Goal: Obtain resource: Download file/media

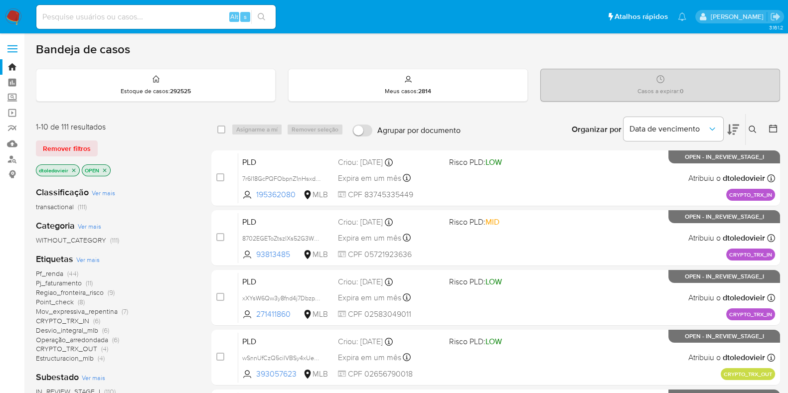
click at [340, 288] on div "PLD xXYsW6Qw3y8fnd4j7DbzpmD1 271411860 MLB Risco PLD: LOW Criou: 25/09/2025 Cri…" at bounding box center [506, 298] width 537 height 50
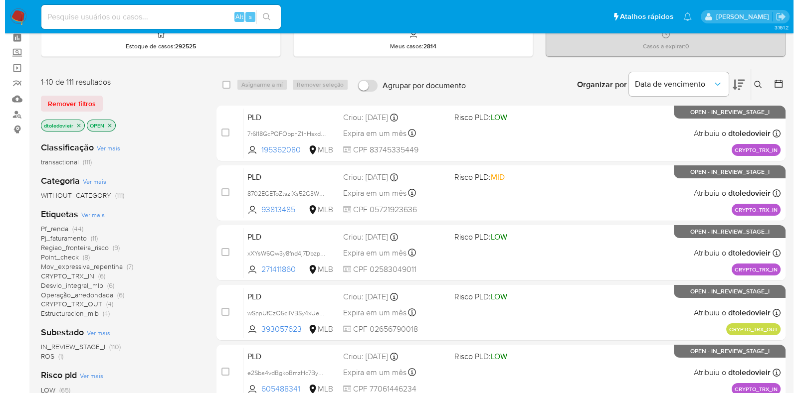
scroll to position [62, 0]
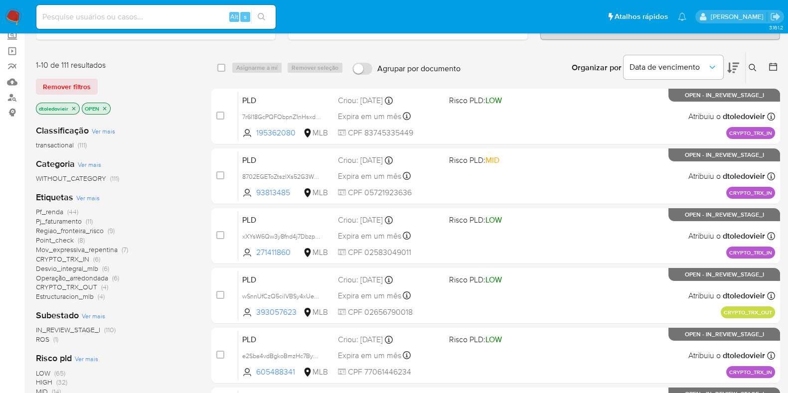
click at [92, 198] on span "Ver mais" at bounding box center [87, 197] width 23 height 9
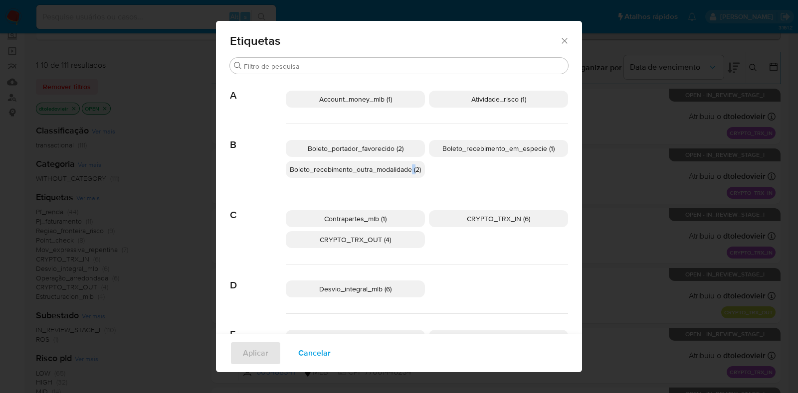
drag, startPoint x: 409, startPoint y: 182, endPoint x: 412, endPoint y: 176, distance: 7.1
click at [412, 176] on div "Boleto_portador_favorecido (2) Boleto_recebimento_em_especie (1) Boleto_recebim…" at bounding box center [427, 159] width 282 height 70
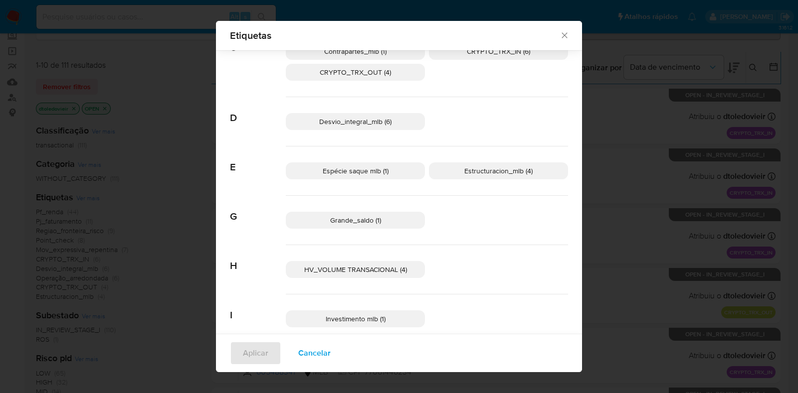
scroll to position [180, 0]
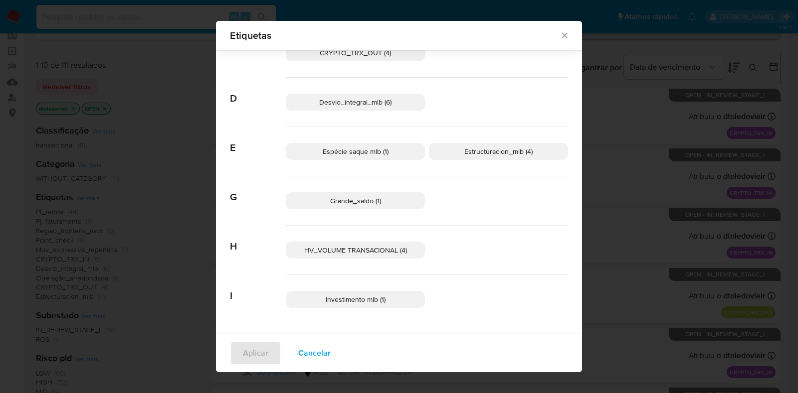
click at [389, 154] on p "Espécie saque mlb (1)" at bounding box center [355, 151] width 139 height 17
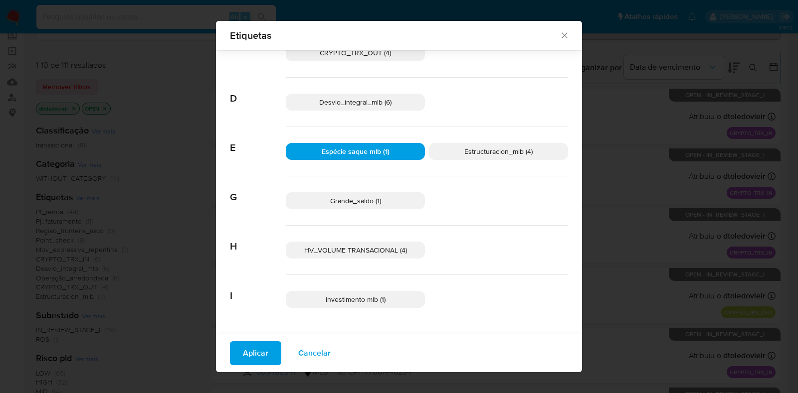
scroll to position [241, 0]
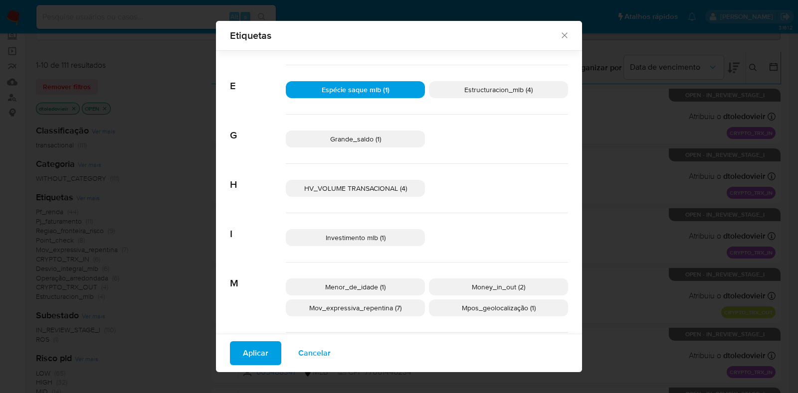
click at [366, 184] on span "HV_VOLUME TRANSACIONAL (4)" at bounding box center [355, 188] width 103 height 10
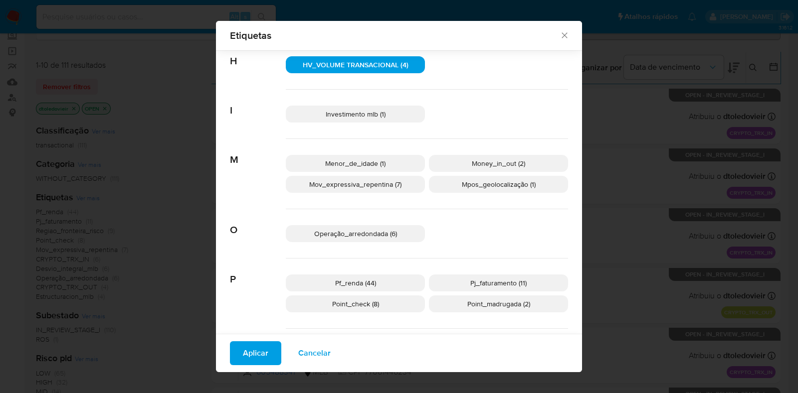
scroll to position [366, 0]
click at [395, 66] on span "HV_VOLUME TRANSACIONAL (4)" at bounding box center [356, 63] width 106 height 10
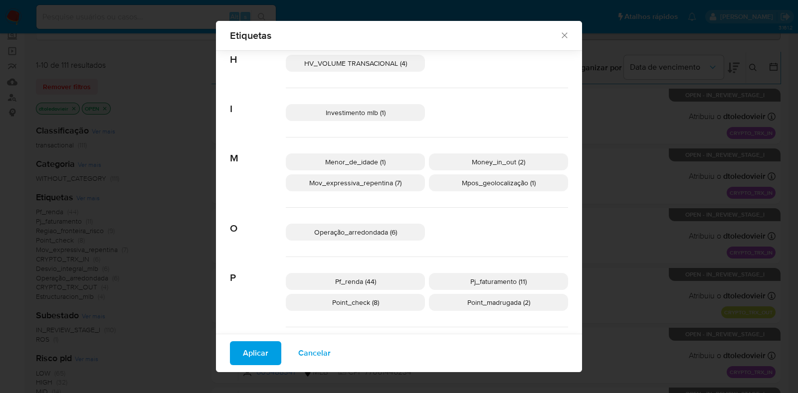
click at [496, 158] on span "Money_in_out (2)" at bounding box center [498, 162] width 53 height 10
click at [485, 179] on span "Mpos_geolocalização (1)" at bounding box center [499, 183] width 74 height 10
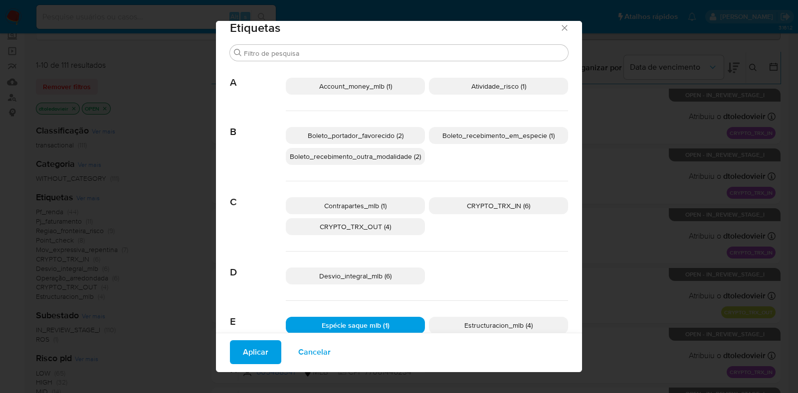
scroll to position [0, 0]
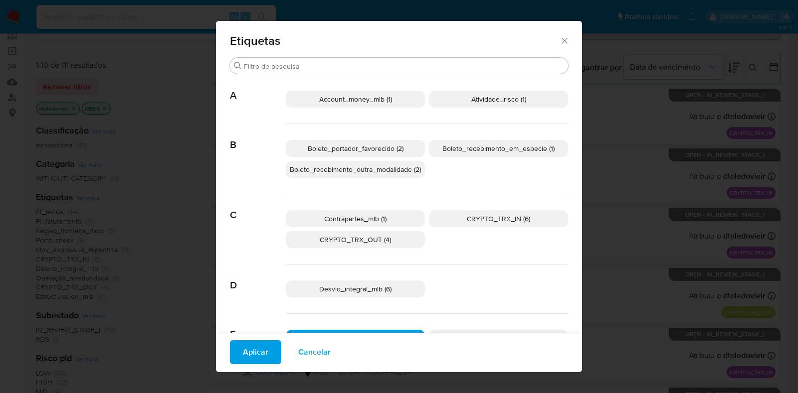
click at [390, 100] on p "Account_money_mlb (1)" at bounding box center [355, 99] width 139 height 17
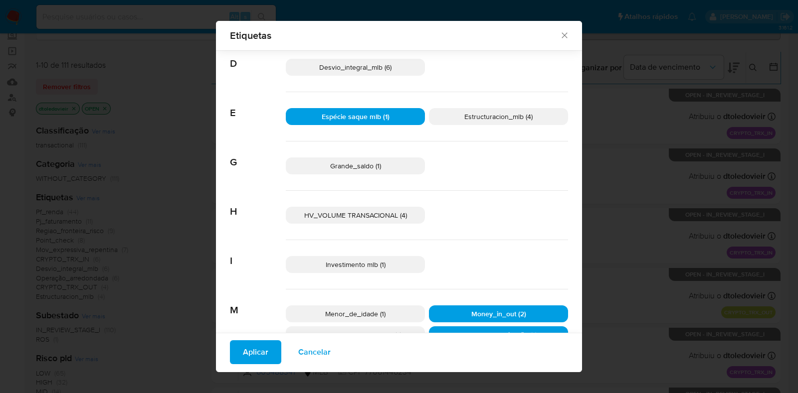
scroll to position [241, 0]
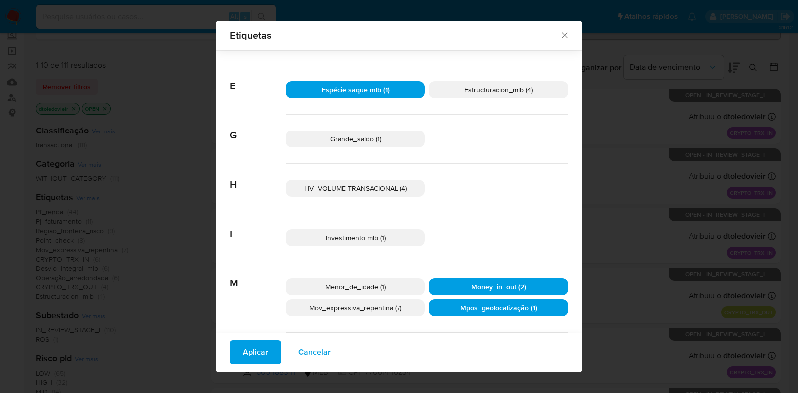
click at [258, 358] on span "Aplicar" at bounding box center [255, 353] width 25 height 22
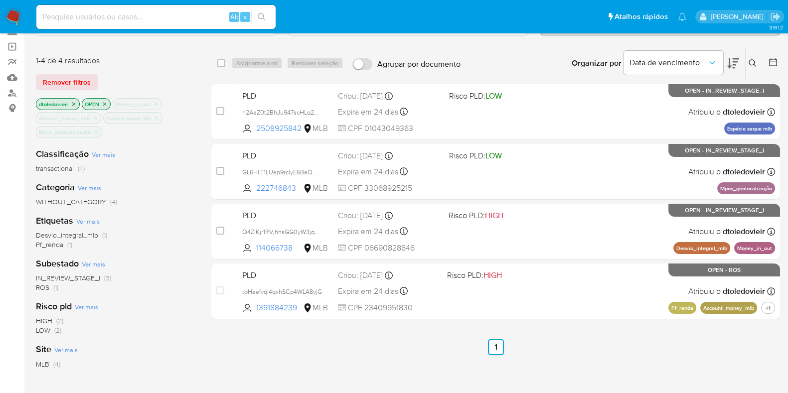
scroll to position [54, 0]
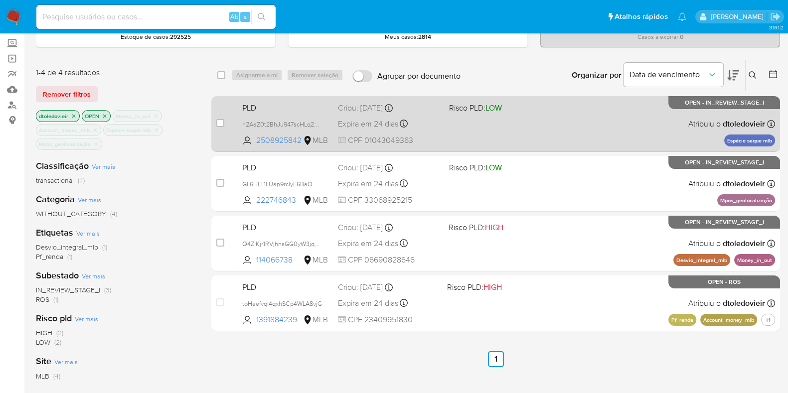
click at [568, 122] on div "PLD h2AaZ0t2BhJu947scHLq2Qj1 2508925842 MLB Risco PLD: LOW Criou: 12/09/2025 Cr…" at bounding box center [506, 124] width 537 height 50
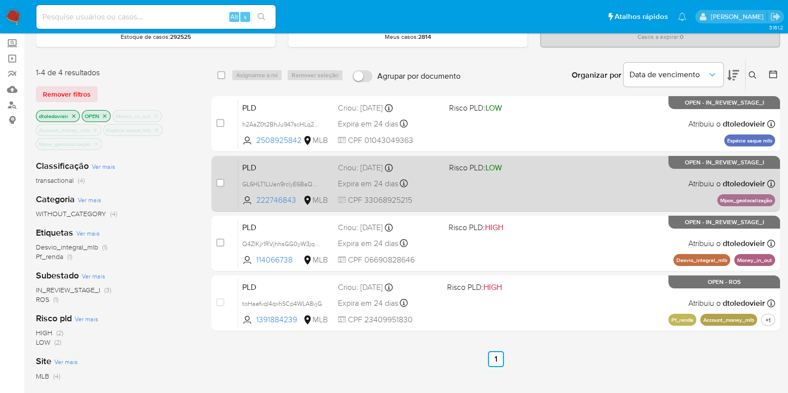
click at [549, 183] on span at bounding box center [500, 183] width 103 height 2
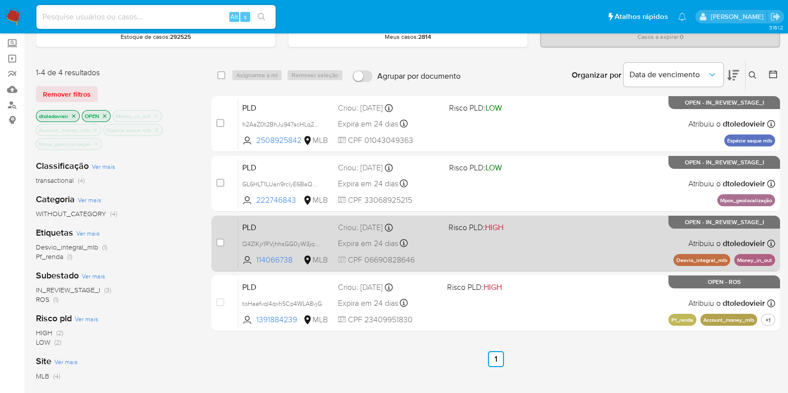
click at [555, 235] on div "PLD Q4ZIKjr1RVjhhsGG0yW3jq0X 114066738 MLB Risco PLD: HIGH Criou: 12/09/2025 Cr…" at bounding box center [506, 243] width 537 height 50
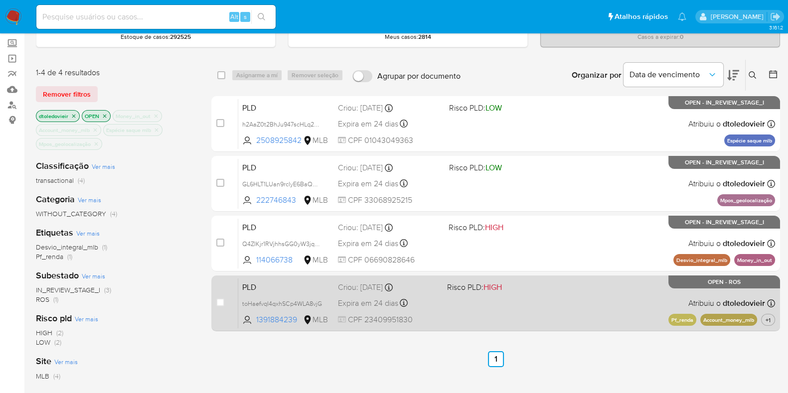
click at [566, 304] on div "PLD toHaefvqI4qxhSCp4WLA8vjG 1391884239 MLB Risco PLD: HIGH Criou: 12/09/2025 C…" at bounding box center [506, 303] width 537 height 50
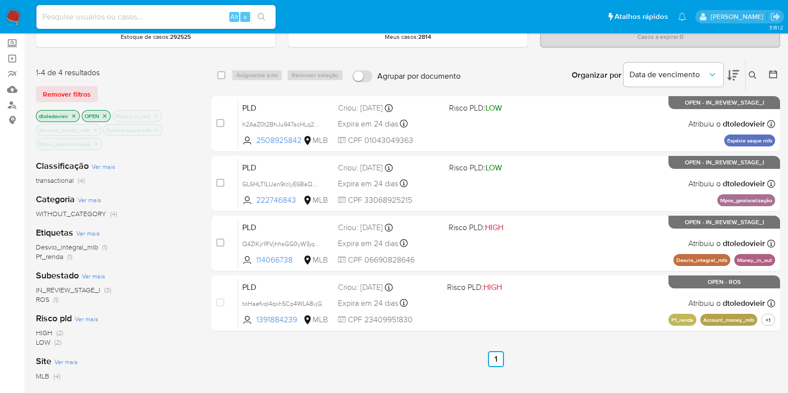
click at [14, 17] on img at bounding box center [13, 16] width 17 height 17
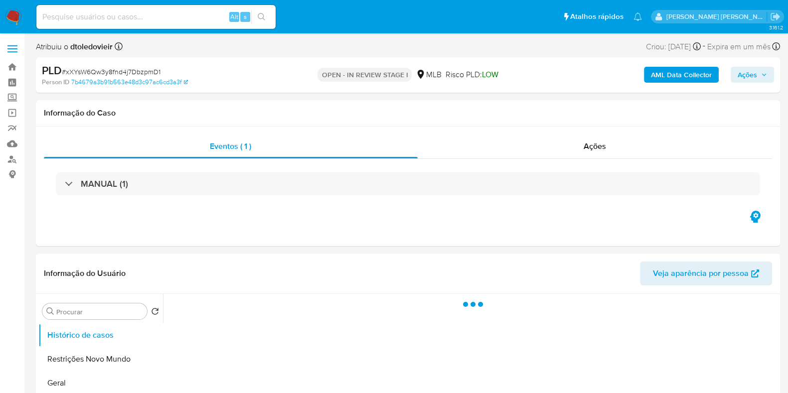
select select "10"
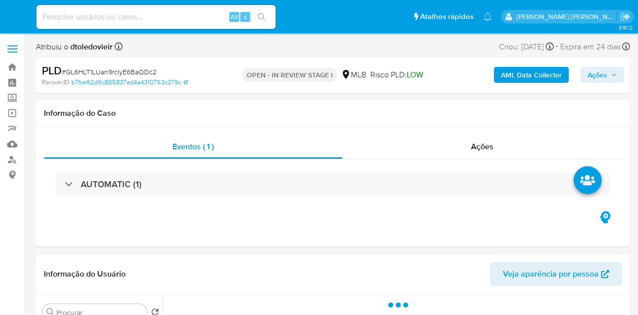
select select "10"
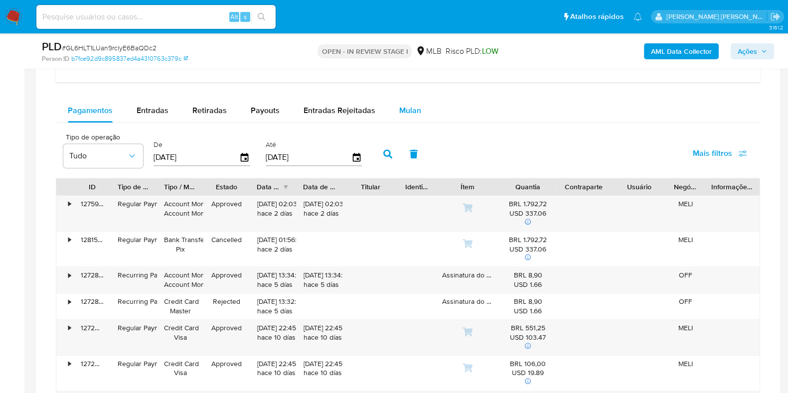
click at [411, 116] on div "Mulan" at bounding box center [410, 111] width 22 height 24
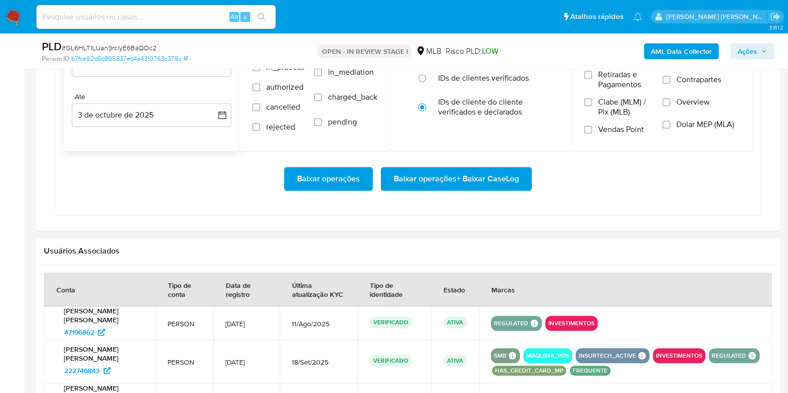
scroll to position [934, 0]
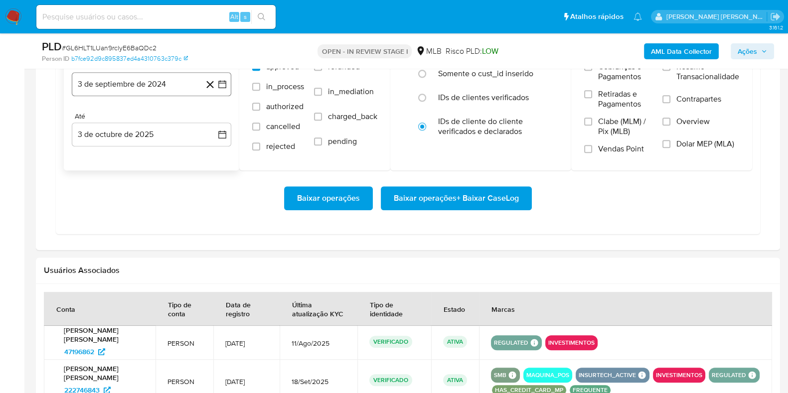
click at [147, 85] on button "3 de septiembre de 2024" at bounding box center [152, 84] width 160 height 24
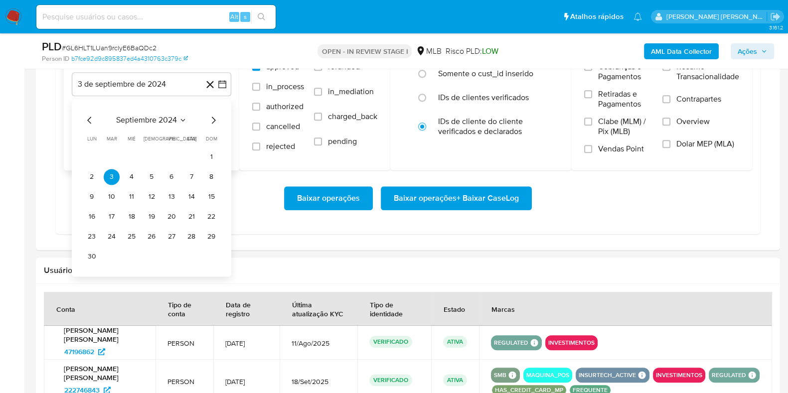
click at [210, 117] on icon "Mes siguiente" at bounding box center [213, 120] width 12 height 12
click at [211, 117] on icon "Mes siguiente" at bounding box center [213, 120] width 12 height 12
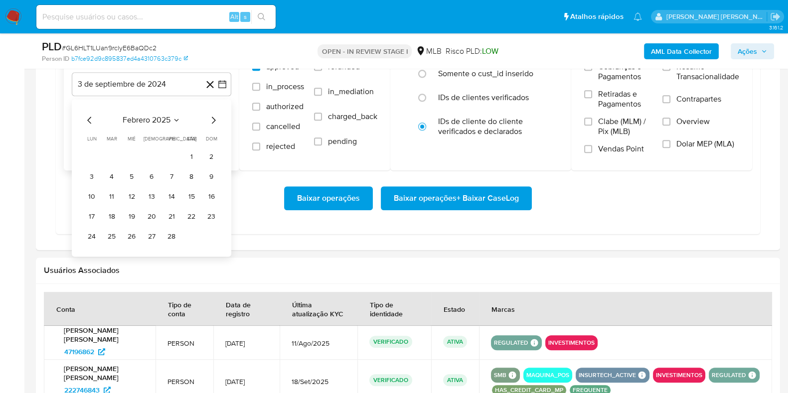
click at [211, 117] on icon "Mes siguiente" at bounding box center [213, 120] width 12 height 12
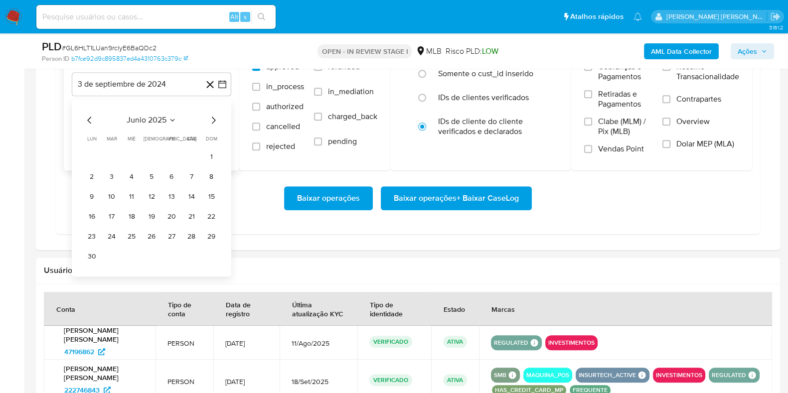
click at [211, 117] on icon "Mes siguiente" at bounding box center [213, 120] width 12 height 12
click at [89, 115] on icon "Mes anterior" at bounding box center [90, 120] width 12 height 12
click at [174, 154] on button "1" at bounding box center [172, 157] width 16 height 16
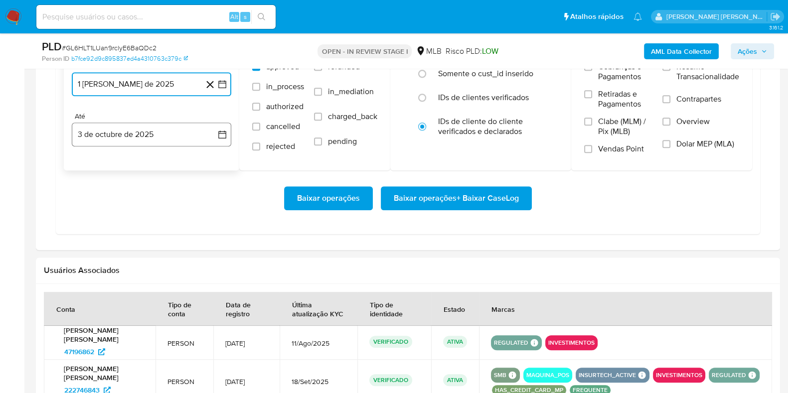
click at [152, 138] on button "3 de octubre de 2025" at bounding box center [152, 135] width 160 height 24
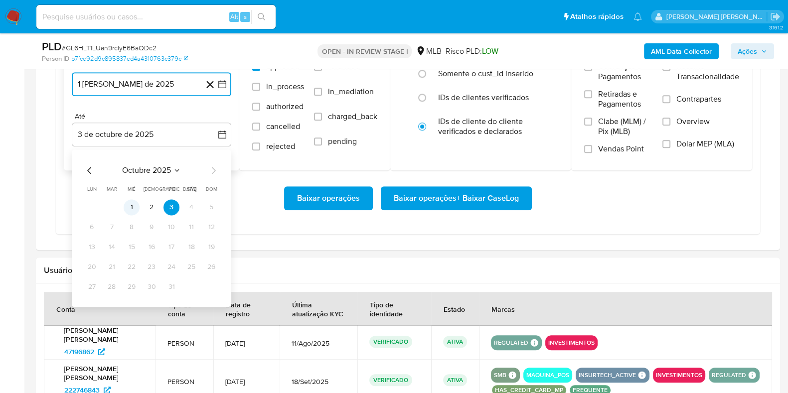
click at [135, 203] on button "1" at bounding box center [132, 207] width 16 height 16
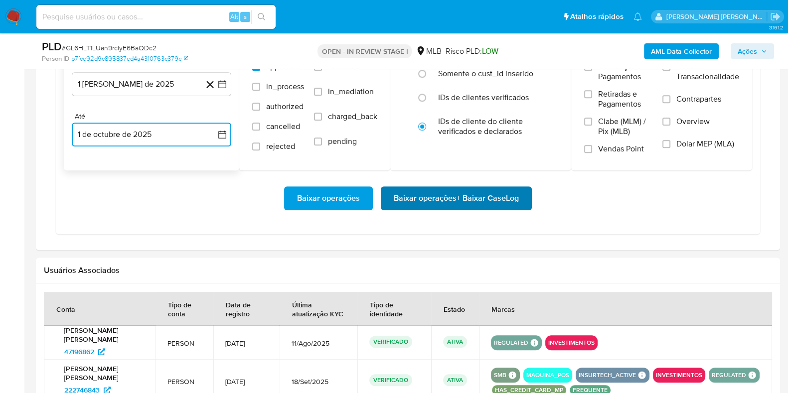
click at [497, 198] on span "Baixar operações + Baixar CaseLog" at bounding box center [456, 198] width 125 height 22
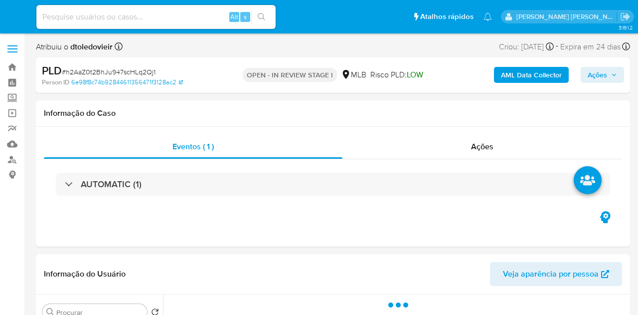
select select "10"
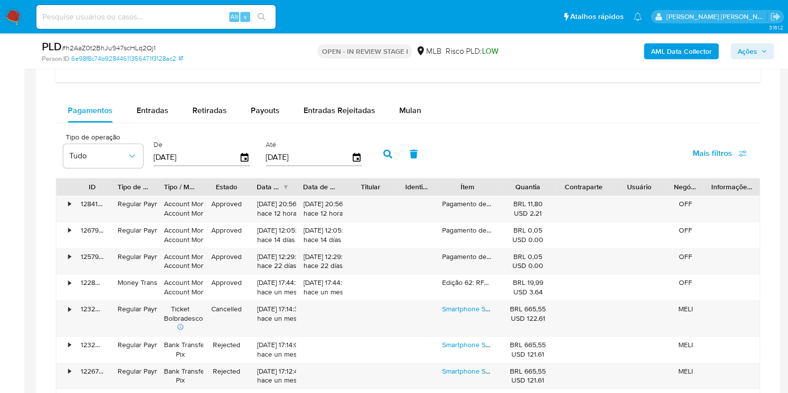
drag, startPoint x: 410, startPoint y: 106, endPoint x: 393, endPoint y: 122, distance: 23.6
click at [410, 106] on span "Mulan" at bounding box center [410, 110] width 22 height 11
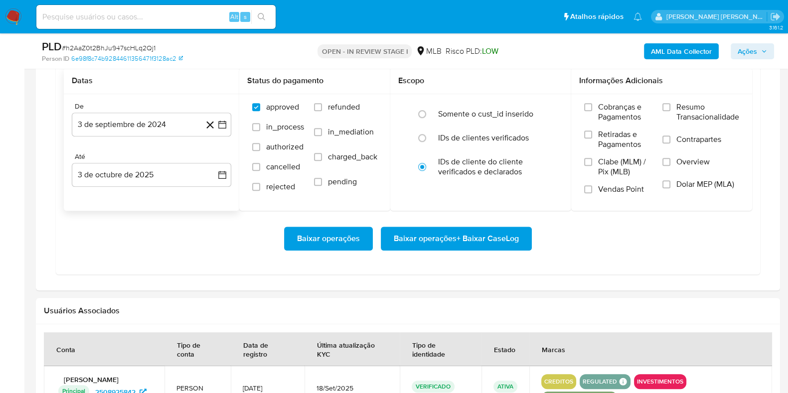
scroll to position [934, 0]
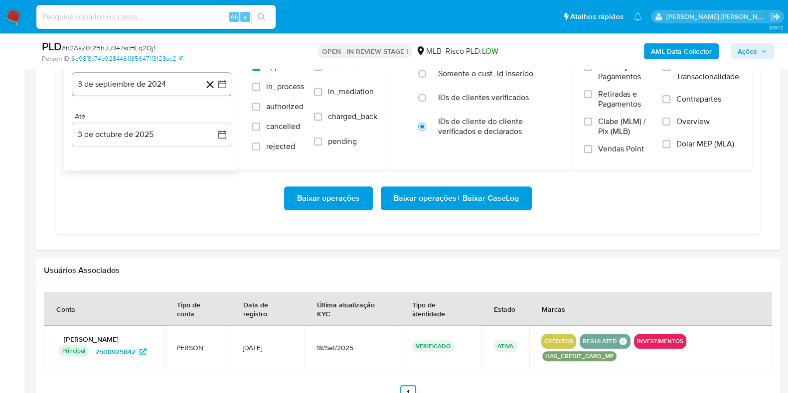
click at [153, 91] on button "3 de septiembre de 2024" at bounding box center [152, 84] width 160 height 24
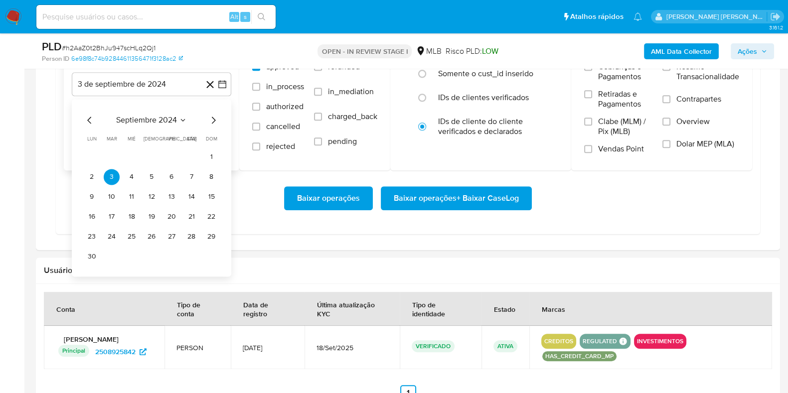
click at [211, 118] on icon "Mes siguiente" at bounding box center [213, 120] width 12 height 12
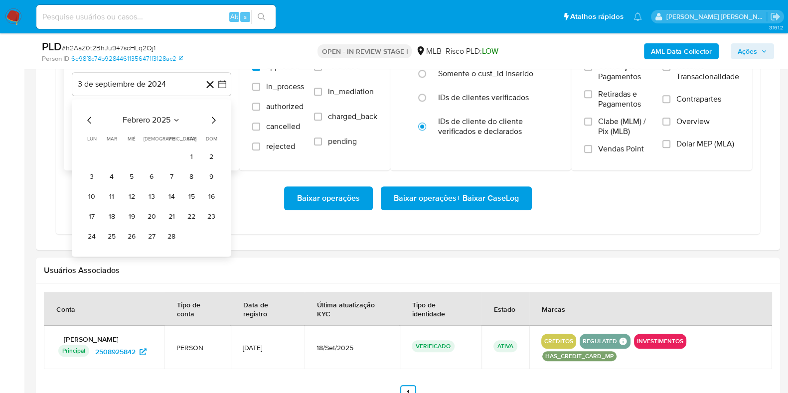
click at [211, 118] on icon "Mes siguiente" at bounding box center [213, 120] width 12 height 12
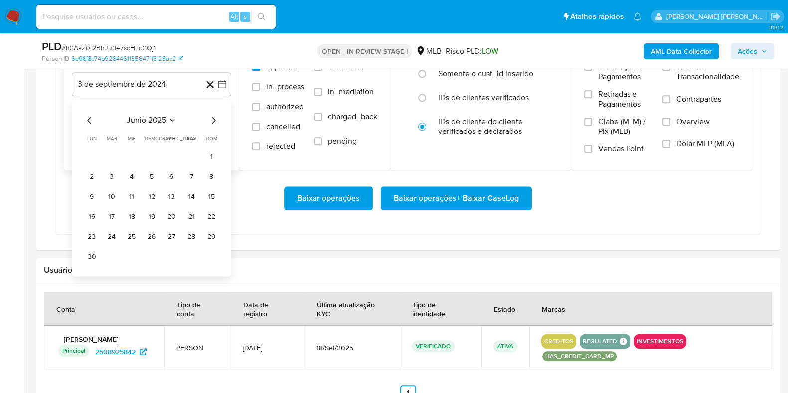
click at [211, 118] on icon "Mes siguiente" at bounding box center [213, 120] width 12 height 12
click at [90, 121] on icon "Mes anterior" at bounding box center [89, 120] width 4 height 7
click at [175, 155] on button "1" at bounding box center [172, 157] width 16 height 16
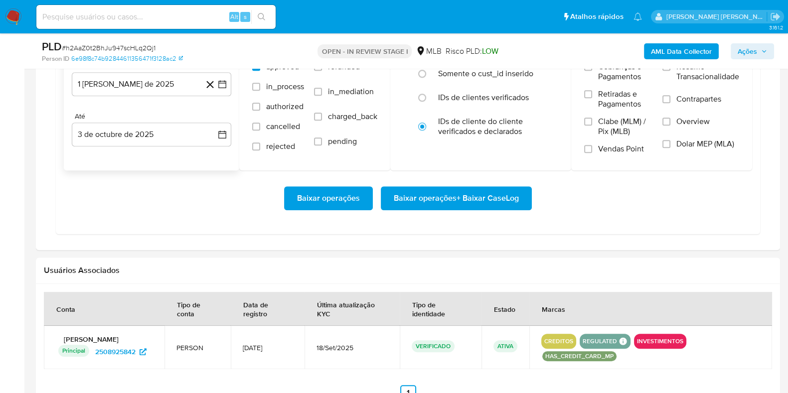
click at [132, 118] on div "Até" at bounding box center [152, 116] width 160 height 9
click at [118, 131] on button "3 de octubre de 2025" at bounding box center [152, 135] width 160 height 24
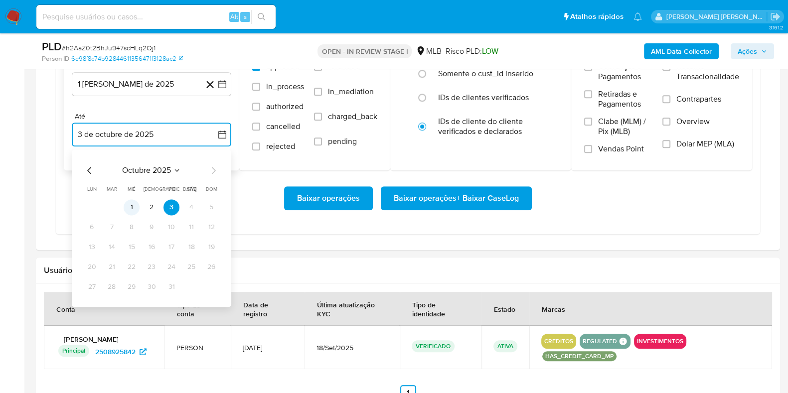
click at [129, 205] on button "1" at bounding box center [132, 207] width 16 height 16
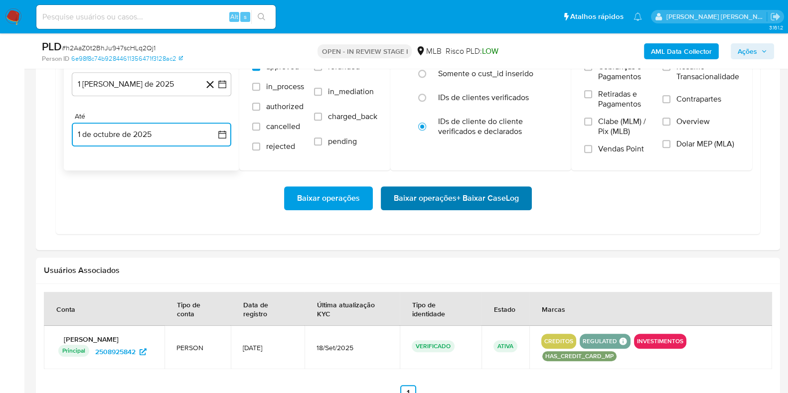
click at [413, 195] on span "Baixar operações + Baixar CaseLog" at bounding box center [456, 198] width 125 height 22
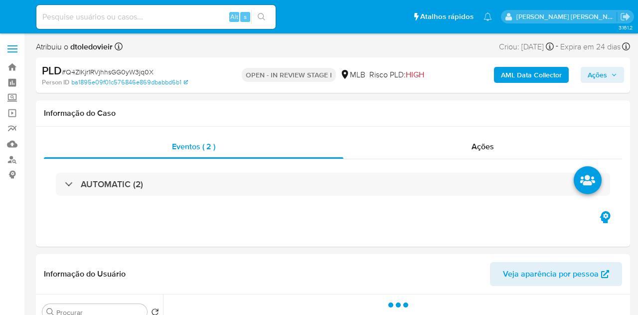
select select "10"
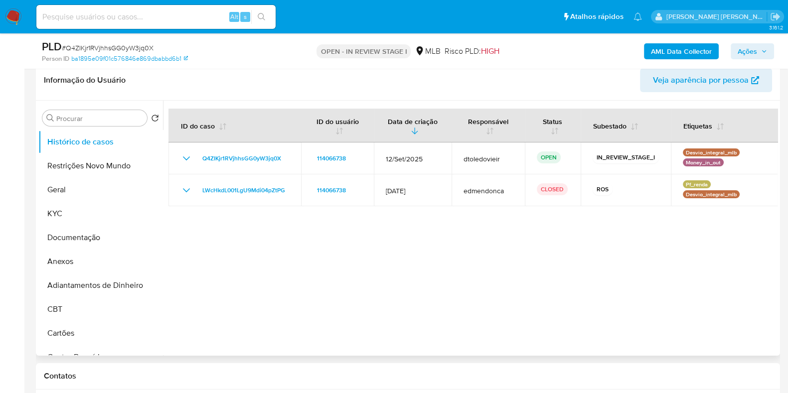
scroll to position [187, 0]
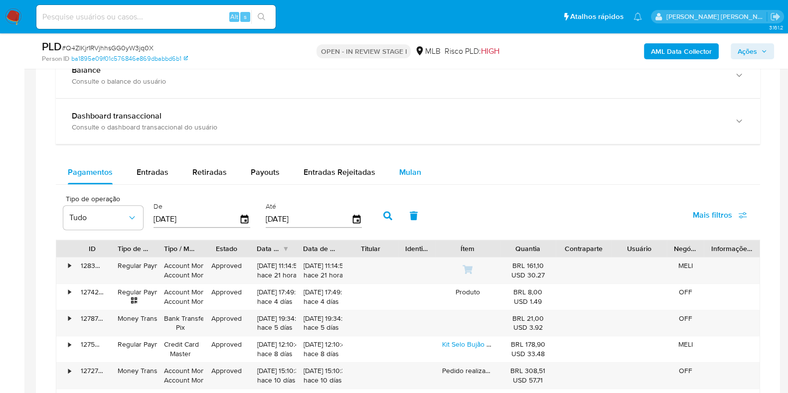
click at [409, 171] on span "Mulan" at bounding box center [410, 172] width 22 height 11
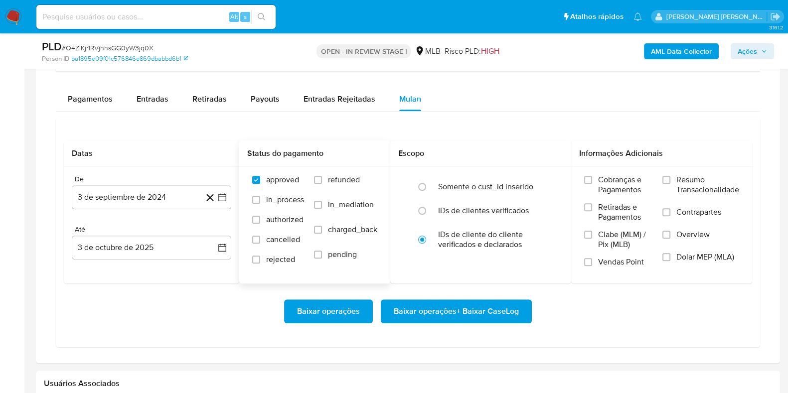
scroll to position [934, 0]
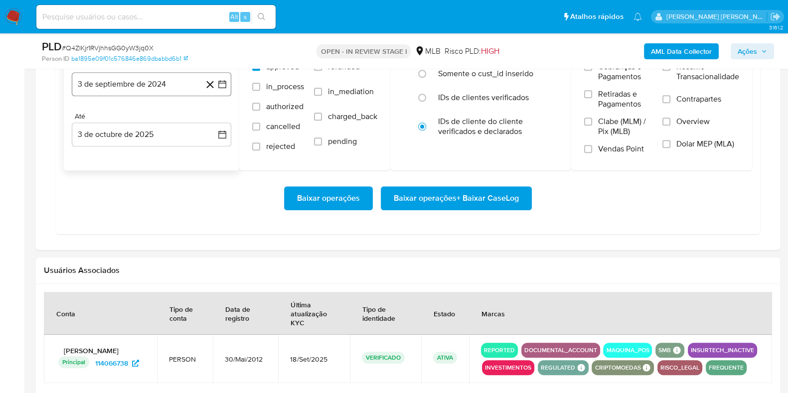
click at [154, 88] on button "3 de septiembre de 2024" at bounding box center [152, 84] width 160 height 24
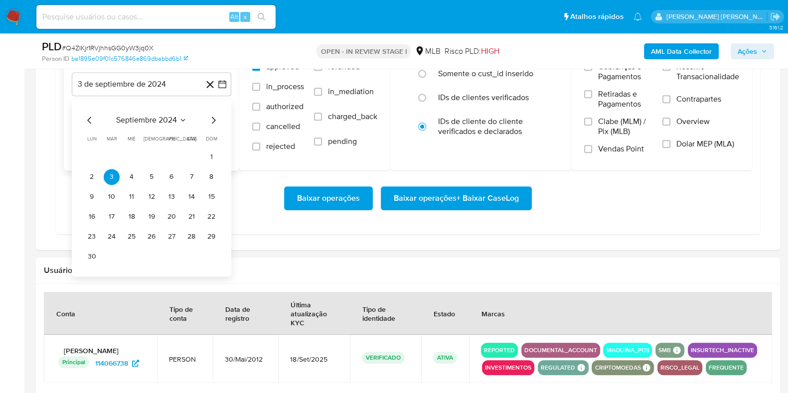
click at [210, 120] on icon "Mes siguiente" at bounding box center [213, 120] width 12 height 12
click at [211, 118] on icon "Mes siguiente" at bounding box center [213, 120] width 12 height 12
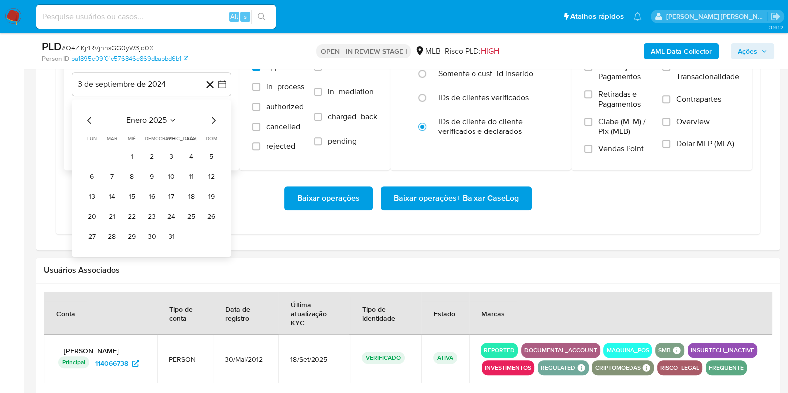
click at [211, 116] on icon "Mes siguiente" at bounding box center [213, 120] width 12 height 12
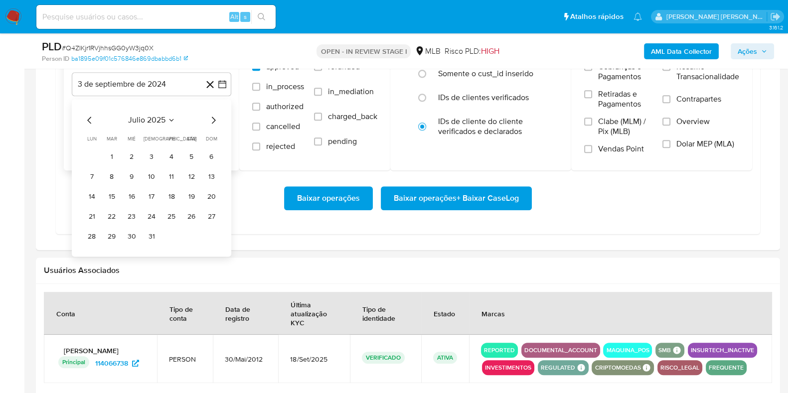
click at [207, 116] on icon "Mes siguiente" at bounding box center [213, 120] width 12 height 12
click at [90, 116] on icon "Mes anterior" at bounding box center [90, 120] width 12 height 12
click at [175, 154] on button "1" at bounding box center [172, 157] width 16 height 16
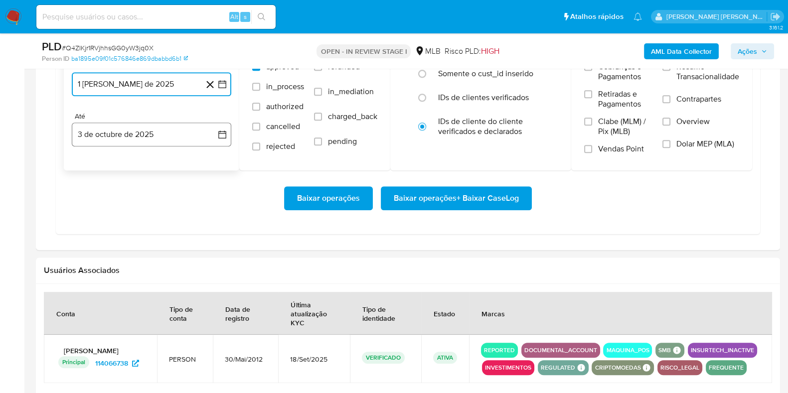
click at [142, 128] on button "3 de octubre de 2025" at bounding box center [152, 135] width 160 height 24
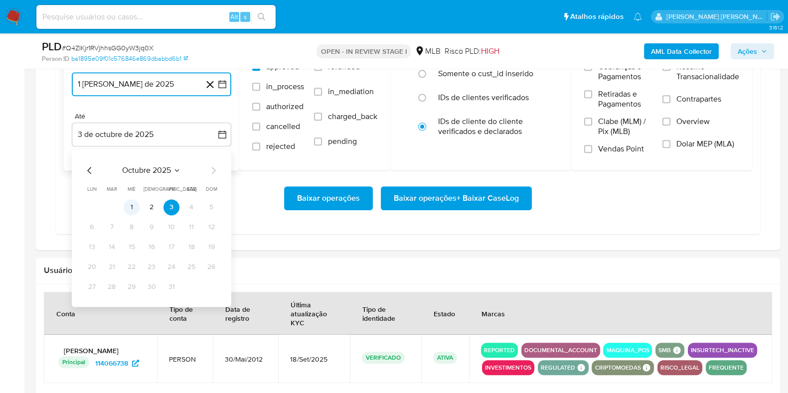
click at [132, 205] on button "1" at bounding box center [132, 207] width 16 height 16
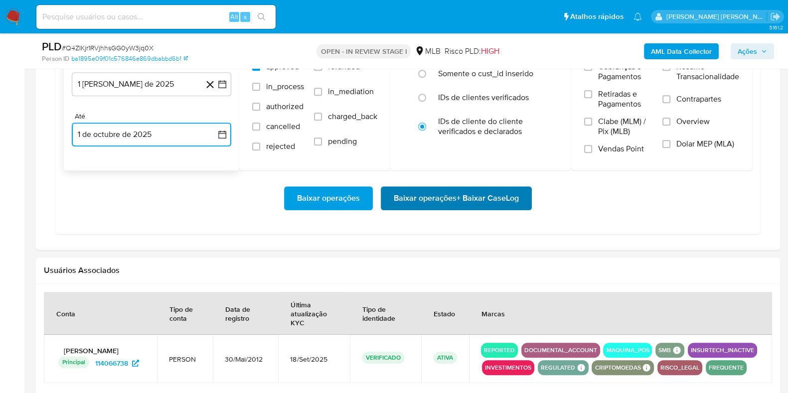
click at [506, 201] on span "Baixar operações + Baixar CaseLog" at bounding box center [456, 198] width 125 height 22
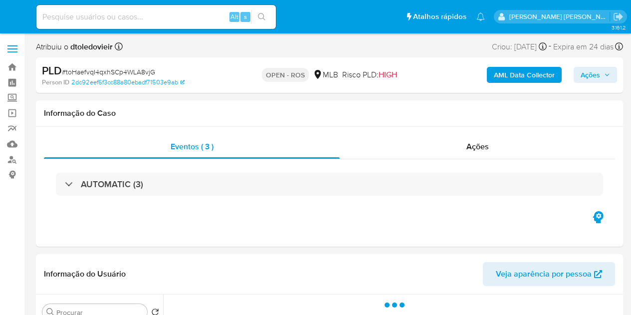
select select "10"
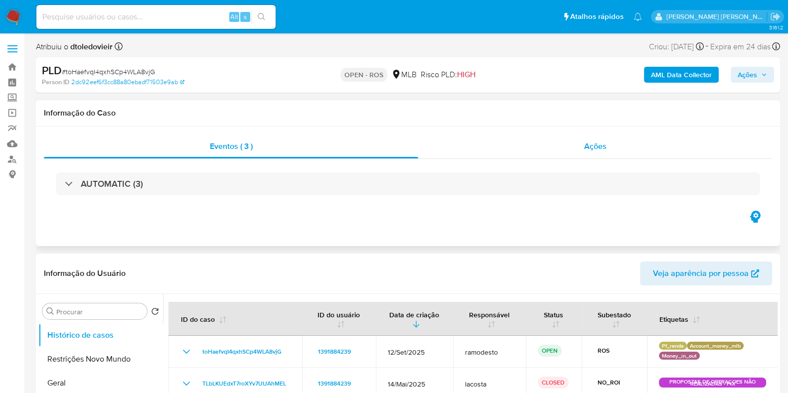
click at [547, 144] on div "Ações" at bounding box center [595, 147] width 354 height 24
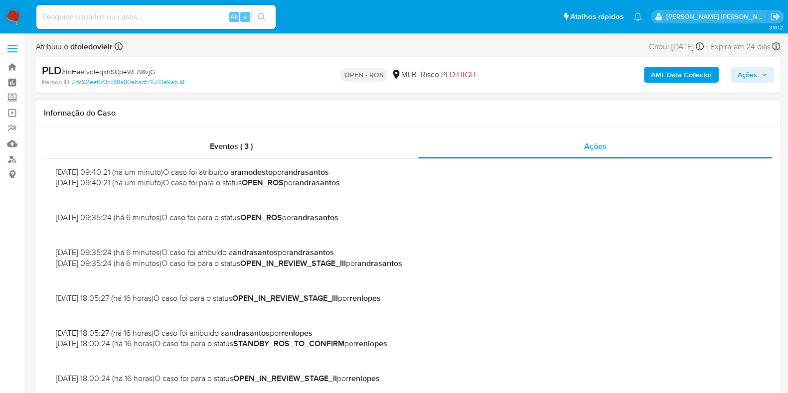
scroll to position [62, 0]
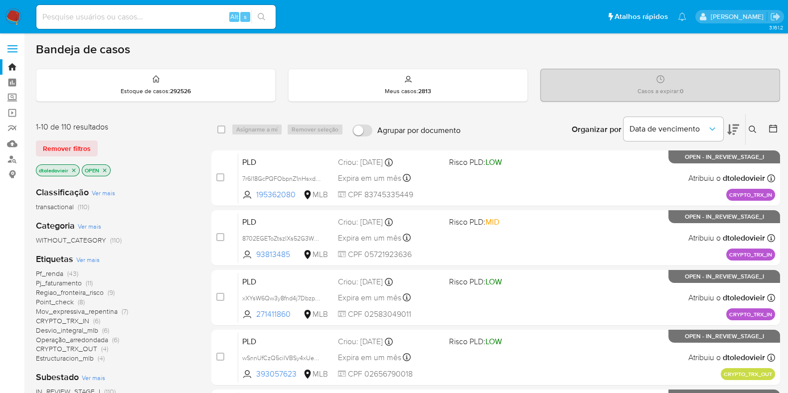
click at [54, 271] on span "Pf_renda" at bounding box center [49, 274] width 27 height 10
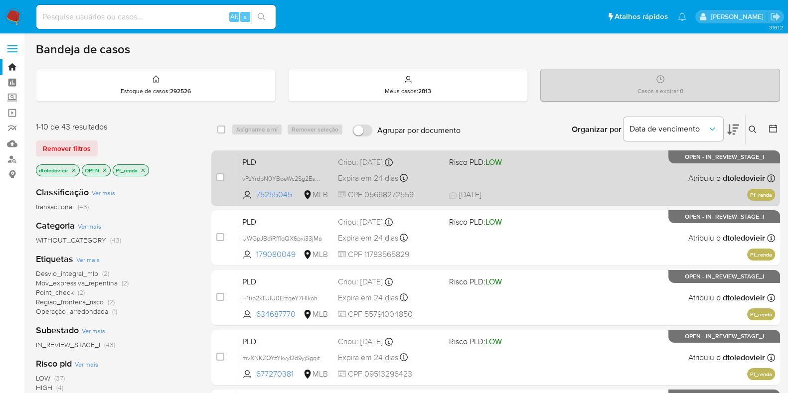
click at [558, 182] on div "PLD vPzYrdpN0YBoeWc2Sg2EsZj6 75255045 MLB Risco PLD: LOW Criou: 12/09/2025 Crio…" at bounding box center [506, 178] width 537 height 50
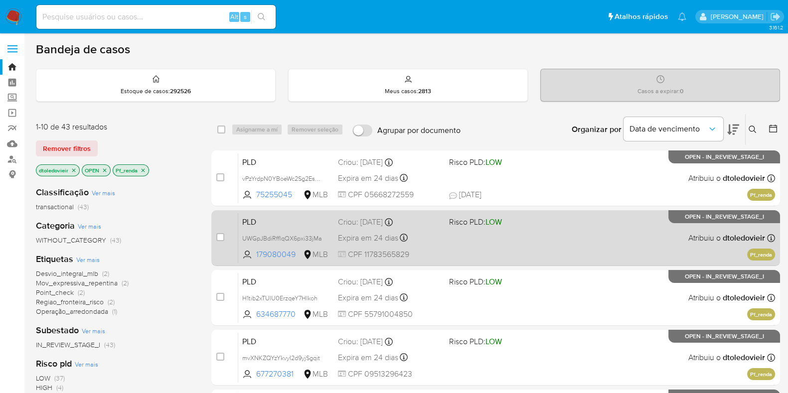
click at [535, 243] on div "PLD UWGpJBdiRfflqQX6pxi33jMa 179080049 MLB Risco PLD: LOW Criou: 12/09/2025 Cri…" at bounding box center [506, 238] width 537 height 50
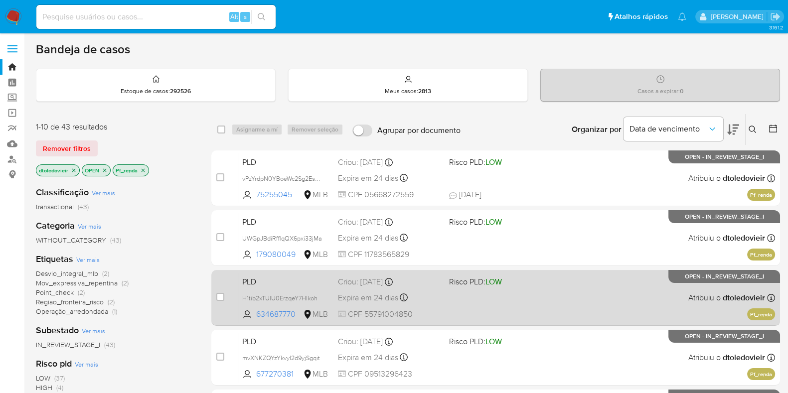
click at [532, 298] on span at bounding box center [500, 298] width 103 height 2
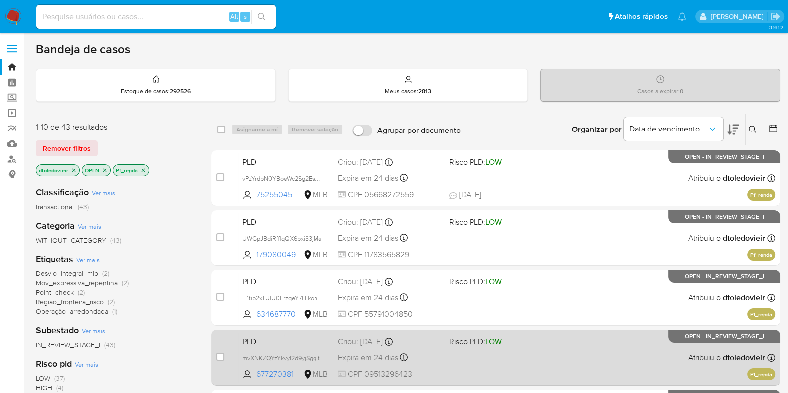
click at [521, 354] on div "PLD mvXNKZQYzYkvyI2d9yjSgqit 677270381 MLB Risco PLD: LOW Criou: 12/09/2025 Cri…" at bounding box center [506, 358] width 537 height 50
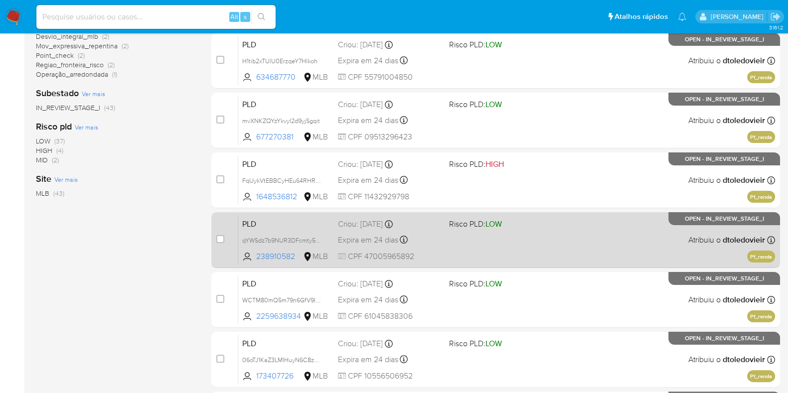
scroll to position [249, 0]
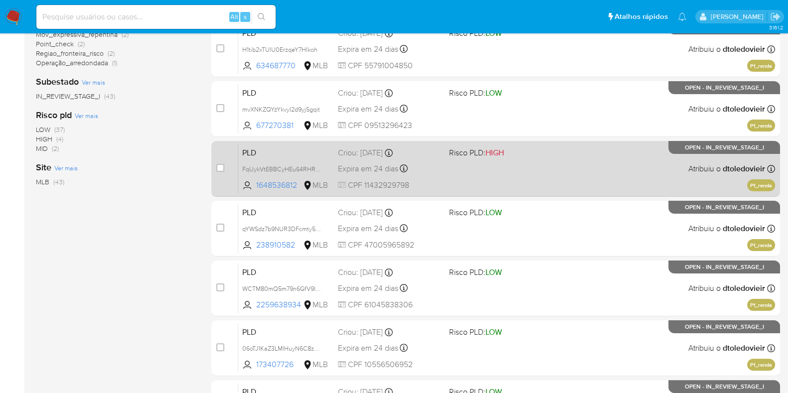
click at [547, 176] on div "PLD FqUykVtEBBCyHEu64RHRUw5N 1648536812 MLB Risco PLD: HIGH Criou: 12/09/2025 C…" at bounding box center [506, 169] width 537 height 50
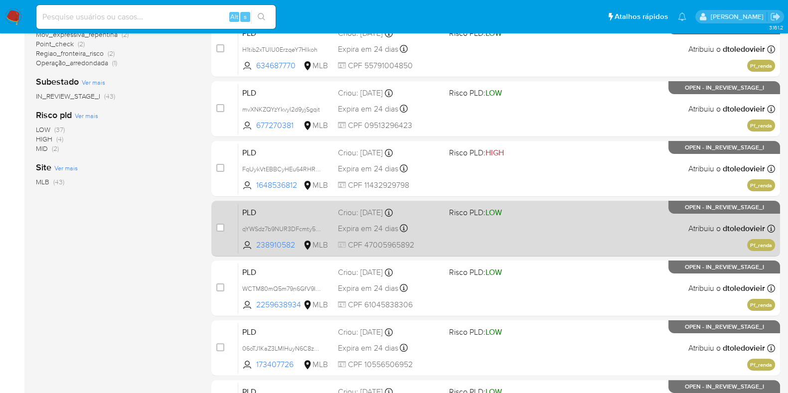
click at [531, 225] on div "PLD qYWSdz7b9NUR3DFcmty5ieEa 238910582 MLB Risco PLD: LOW Criou: 12/09/2025 Cri…" at bounding box center [506, 228] width 537 height 50
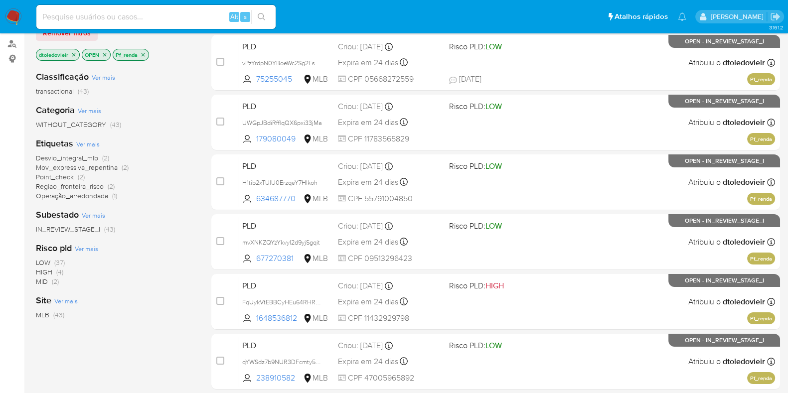
scroll to position [0, 0]
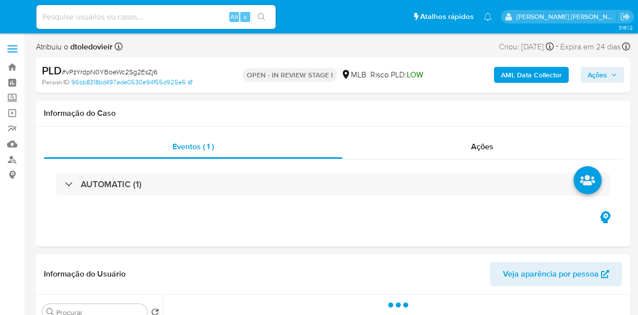
select select "10"
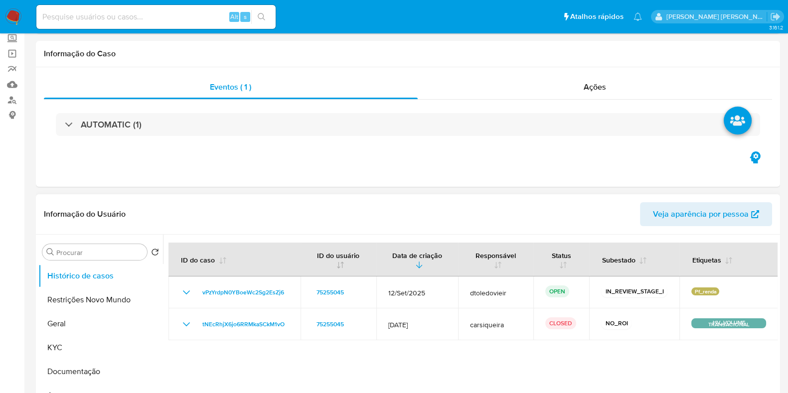
scroll to position [187, 0]
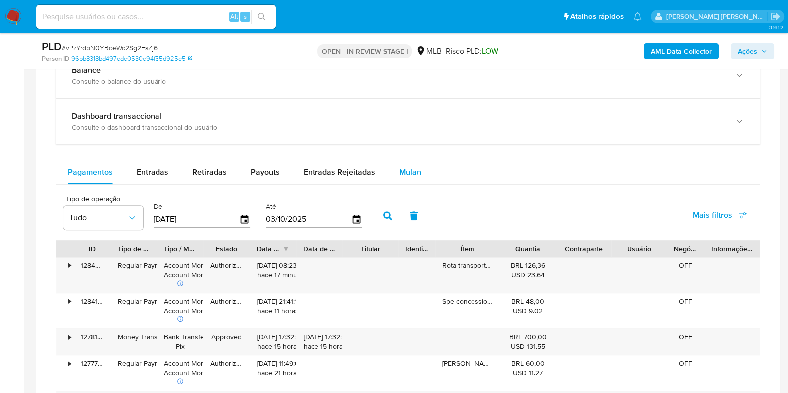
click at [414, 178] on div "Mulan" at bounding box center [410, 173] width 22 height 24
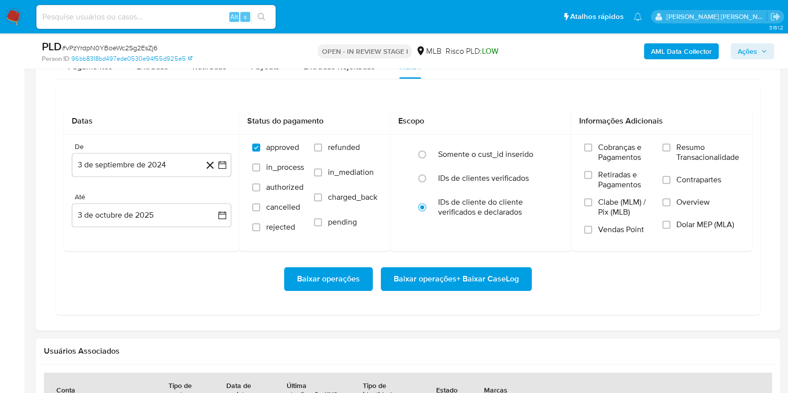
scroll to position [934, 0]
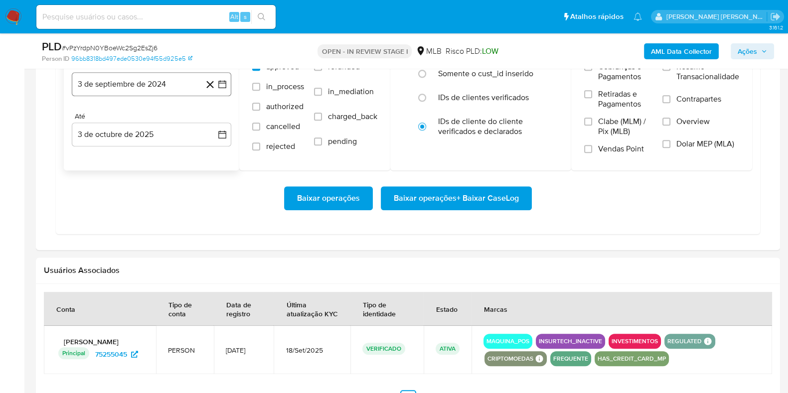
click at [182, 84] on button "3 de septiembre de 2024" at bounding box center [152, 84] width 160 height 24
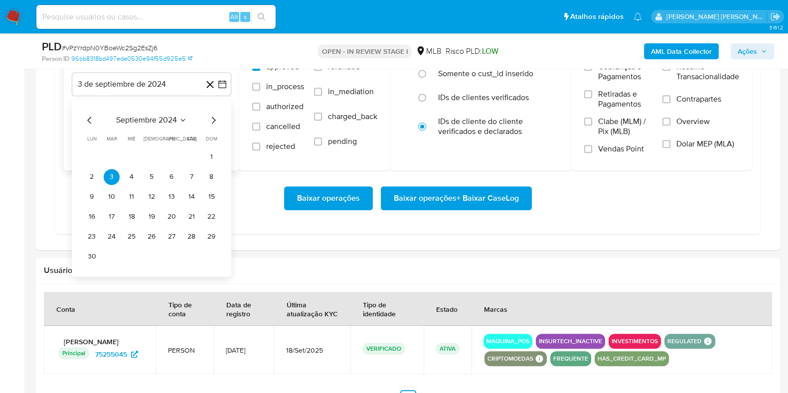
click at [212, 117] on icon "Mes siguiente" at bounding box center [214, 120] width 4 height 7
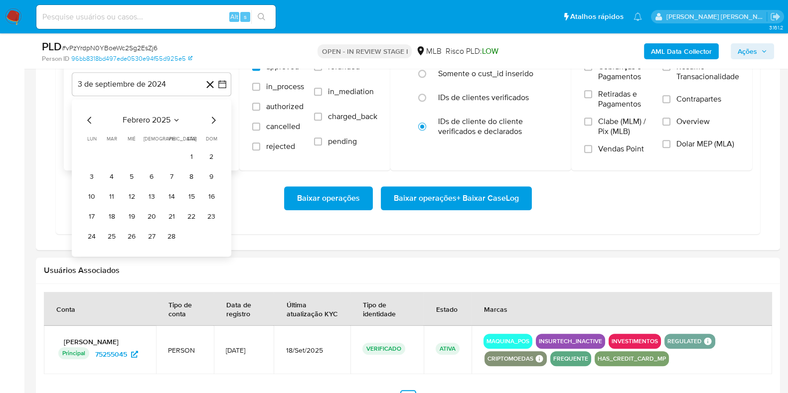
click at [212, 117] on icon "Mes siguiente" at bounding box center [214, 120] width 4 height 7
click at [213, 116] on icon "Mes siguiente" at bounding box center [213, 120] width 12 height 12
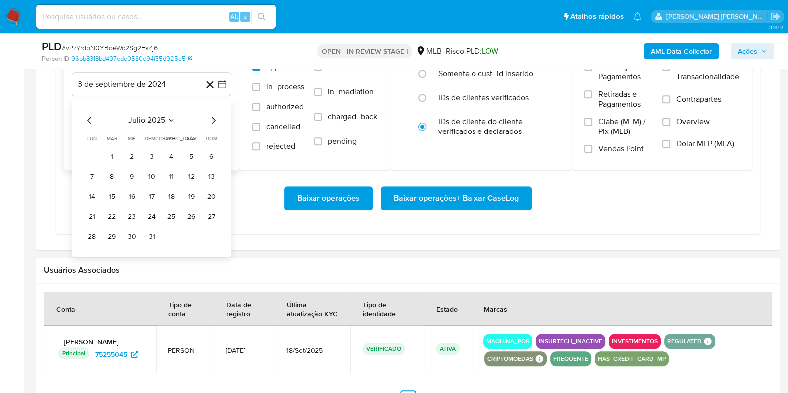
click at [213, 116] on icon "Mes siguiente" at bounding box center [213, 120] width 12 height 12
click at [171, 158] on button "1" at bounding box center [172, 157] width 16 height 16
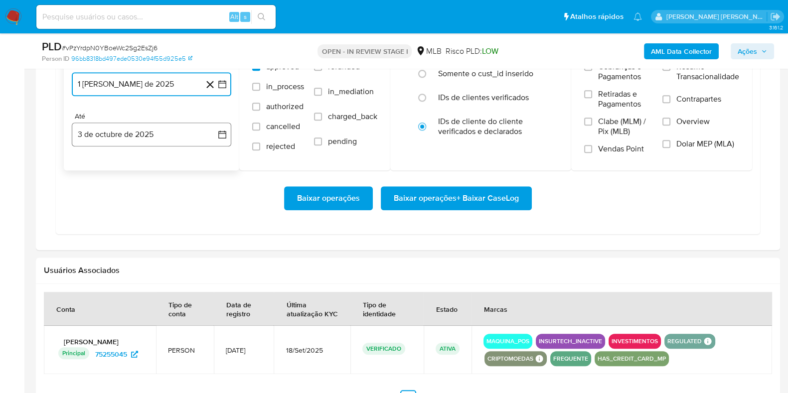
click at [142, 137] on button "3 de octubre de 2025" at bounding box center [152, 135] width 160 height 24
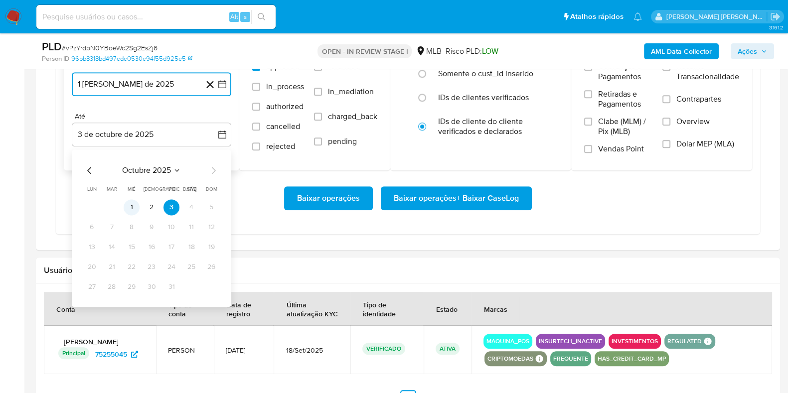
click at [130, 210] on button "1" at bounding box center [132, 207] width 16 height 16
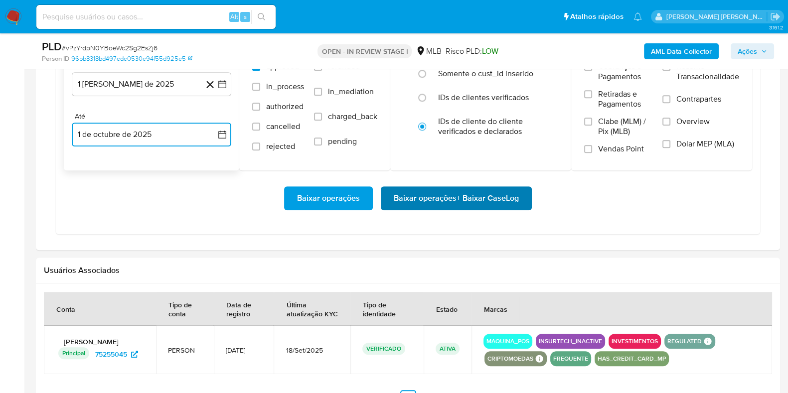
click at [432, 198] on span "Baixar operações + Baixar CaseLog" at bounding box center [456, 198] width 125 height 22
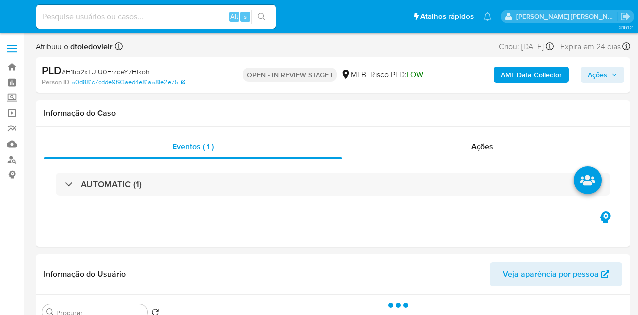
select select "10"
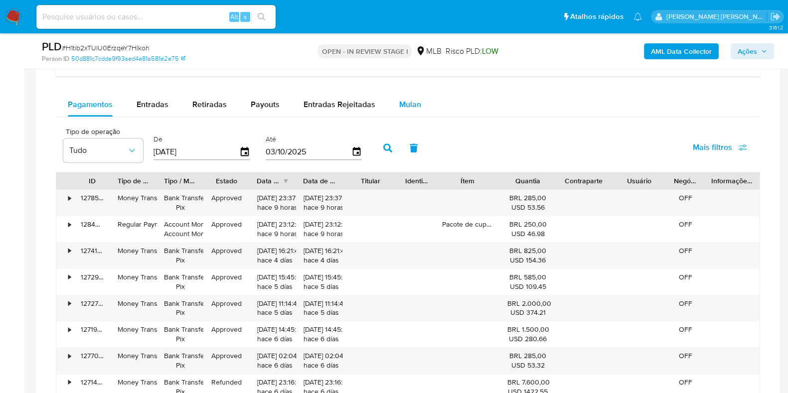
click at [412, 111] on div "Mulan" at bounding box center [410, 105] width 22 height 24
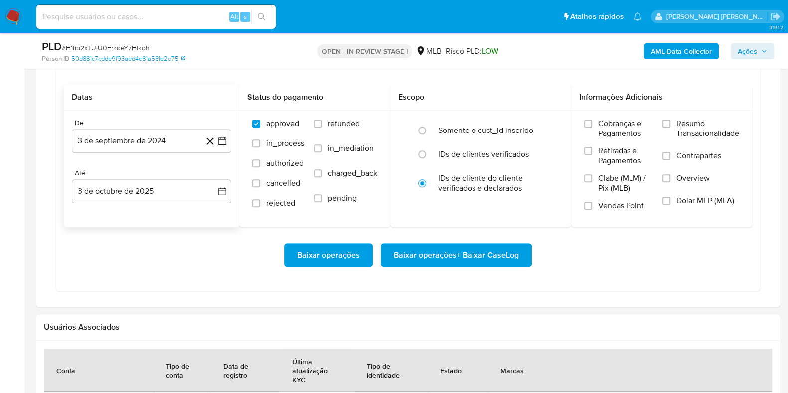
scroll to position [872, 0]
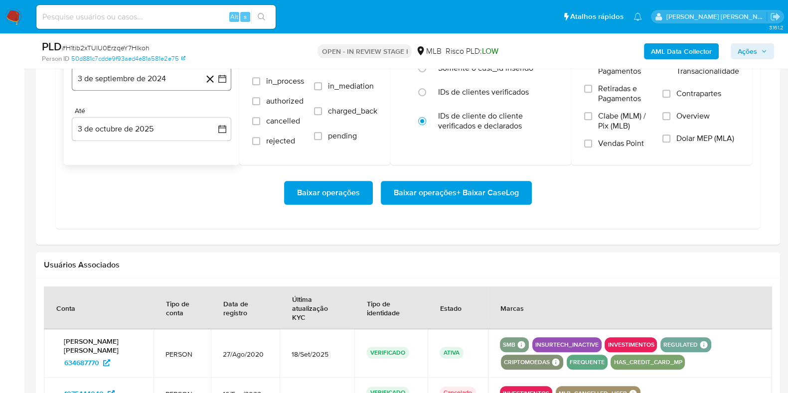
click at [140, 81] on button "3 de septiembre de 2024" at bounding box center [152, 79] width 160 height 24
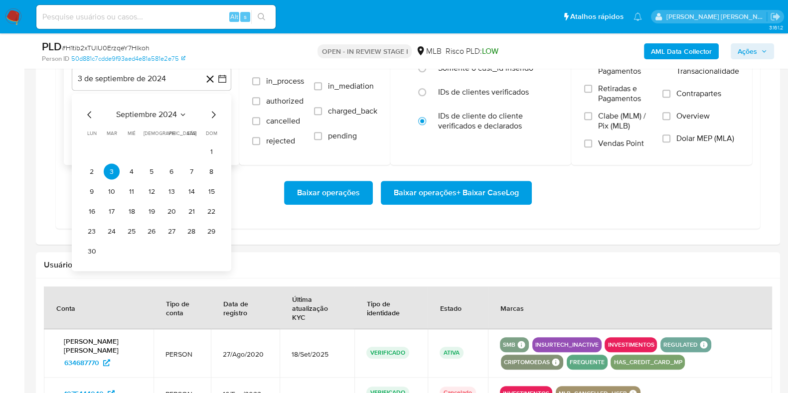
click at [213, 110] on icon "Mes siguiente" at bounding box center [213, 115] width 12 height 12
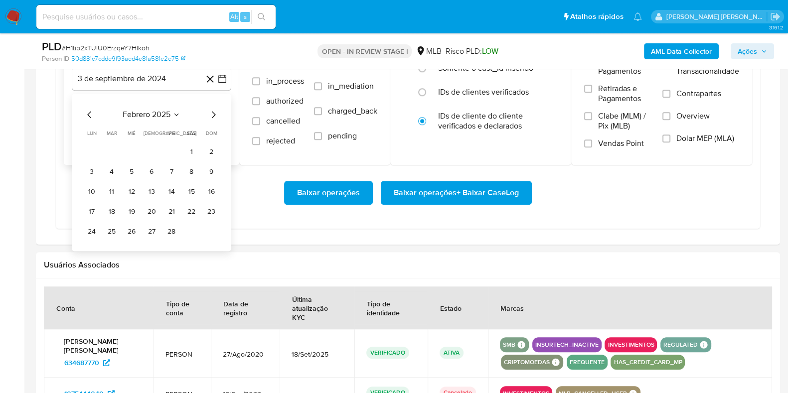
click at [213, 110] on icon "Mes siguiente" at bounding box center [213, 115] width 12 height 12
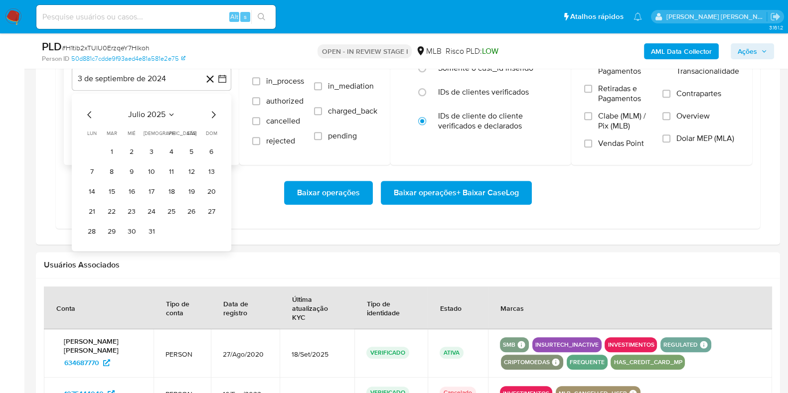
click at [213, 110] on icon "Mes siguiente" at bounding box center [213, 115] width 12 height 12
click at [171, 144] on button "1" at bounding box center [172, 152] width 16 height 16
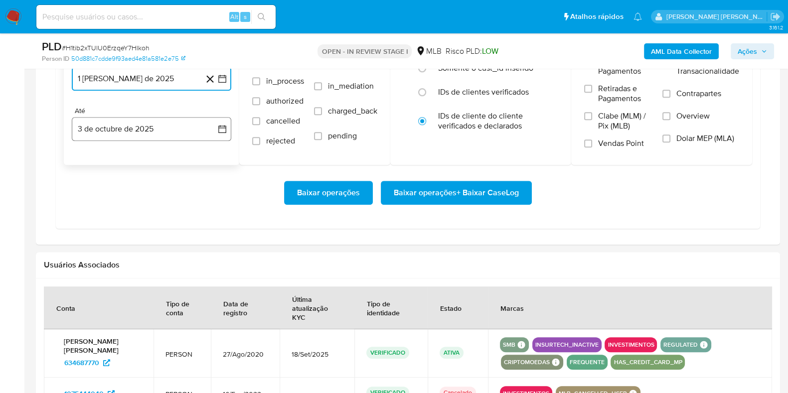
click at [158, 134] on button "3 de octubre de 2025" at bounding box center [152, 129] width 160 height 24
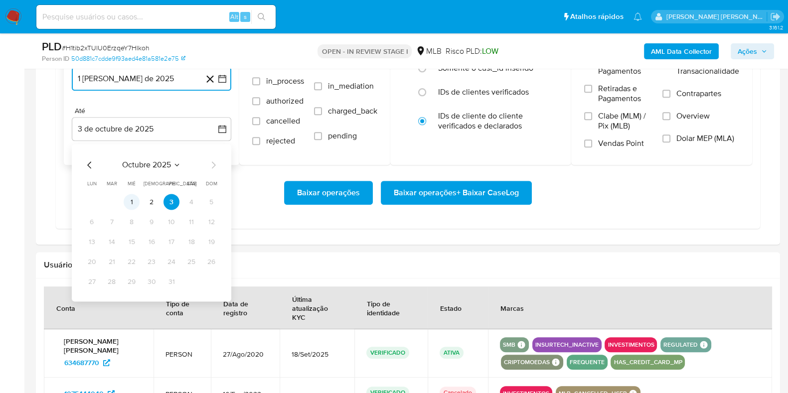
click at [127, 204] on button "1" at bounding box center [132, 202] width 16 height 16
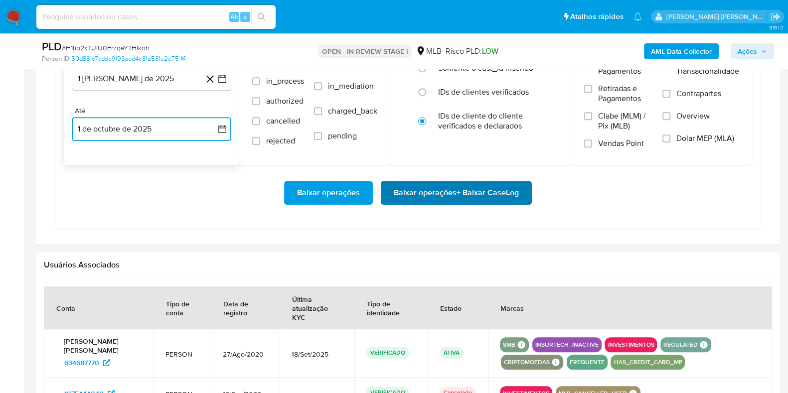
click at [464, 189] on span "Baixar operações + Baixar CaseLog" at bounding box center [456, 193] width 125 height 22
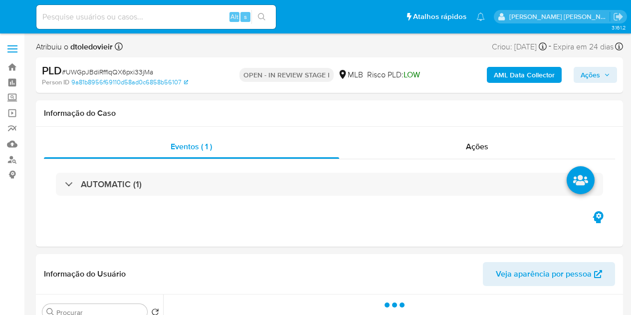
select select "10"
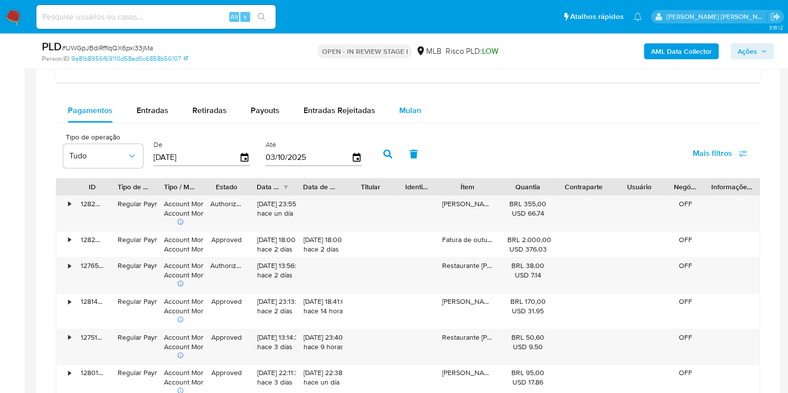
click at [409, 110] on span "Mulan" at bounding box center [410, 110] width 22 height 11
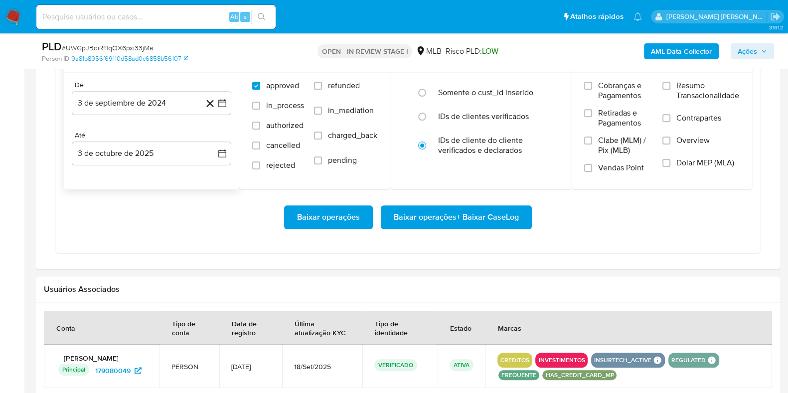
scroll to position [934, 0]
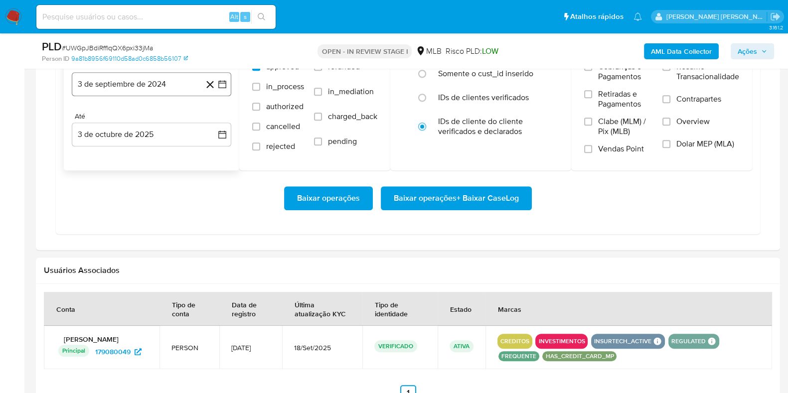
click at [162, 83] on button "3 de septiembre de 2024" at bounding box center [152, 84] width 160 height 24
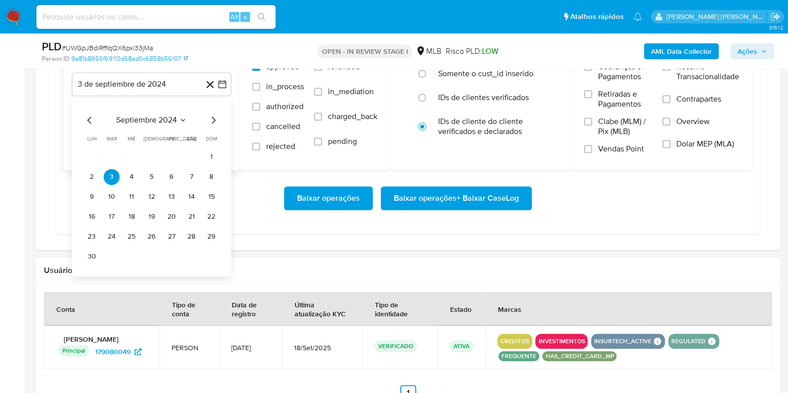
click at [217, 121] on icon "Mes siguiente" at bounding box center [213, 120] width 12 height 12
click at [211, 118] on icon "Mes siguiente" at bounding box center [213, 120] width 12 height 12
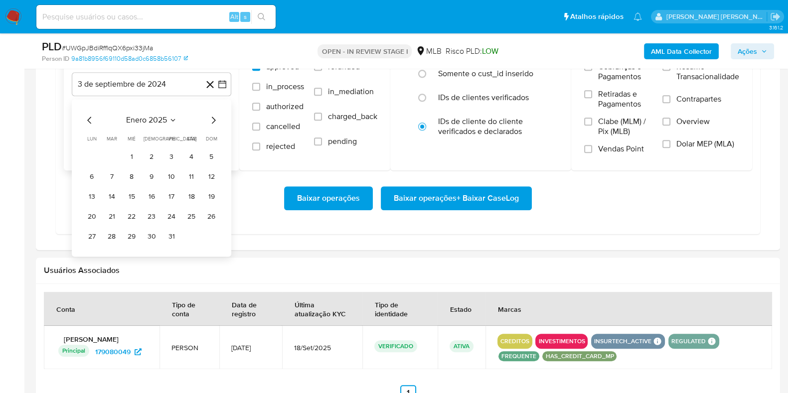
click at [211, 118] on icon "Mes siguiente" at bounding box center [213, 120] width 12 height 12
click at [210, 118] on icon "Mes siguiente" at bounding box center [213, 120] width 12 height 12
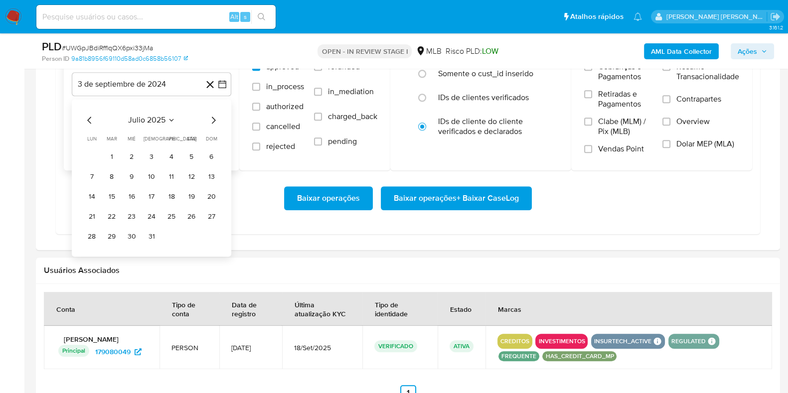
click at [210, 118] on icon "Mes siguiente" at bounding box center [213, 120] width 12 height 12
click at [172, 157] on button "1" at bounding box center [172, 157] width 16 height 16
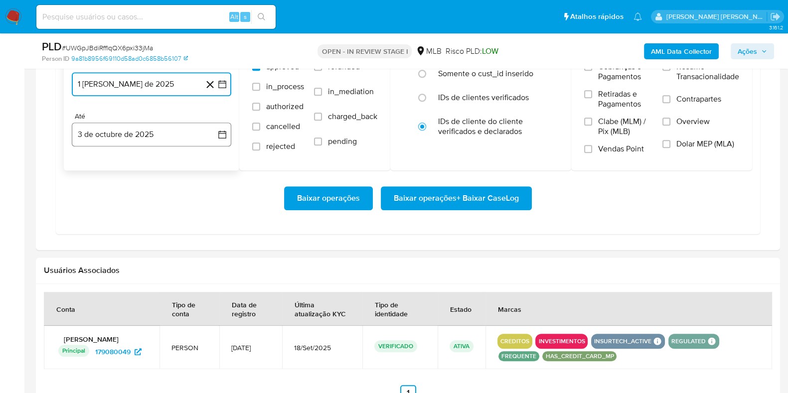
click at [159, 133] on button "3 de octubre de 2025" at bounding box center [152, 135] width 160 height 24
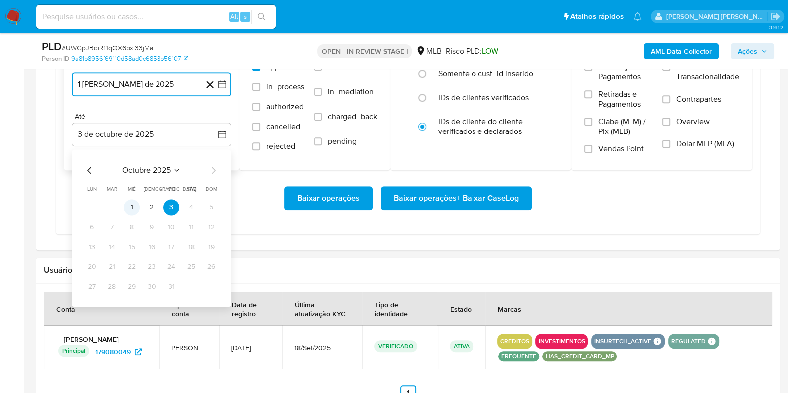
click at [135, 205] on button "1" at bounding box center [132, 207] width 16 height 16
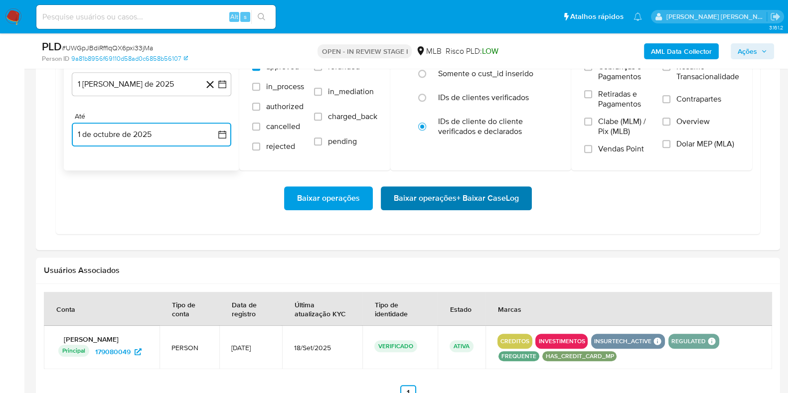
click at [396, 203] on span "Baixar operações + Baixar CaseLog" at bounding box center [456, 198] width 125 height 22
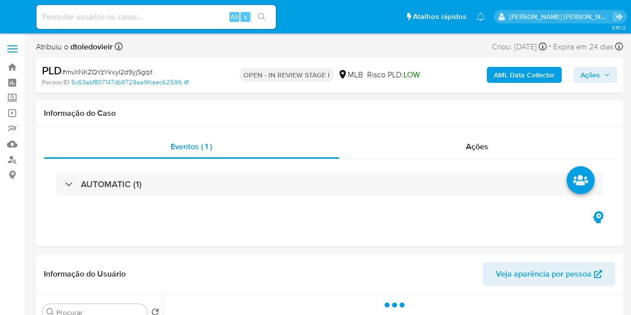
select select "10"
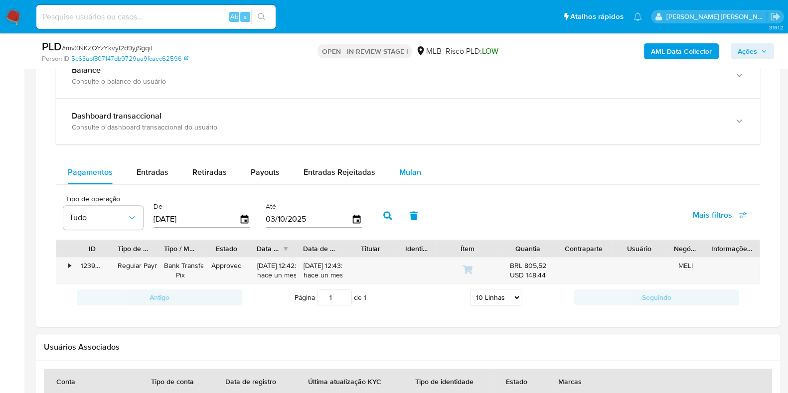
click at [409, 168] on span "Mulan" at bounding box center [410, 172] width 22 height 11
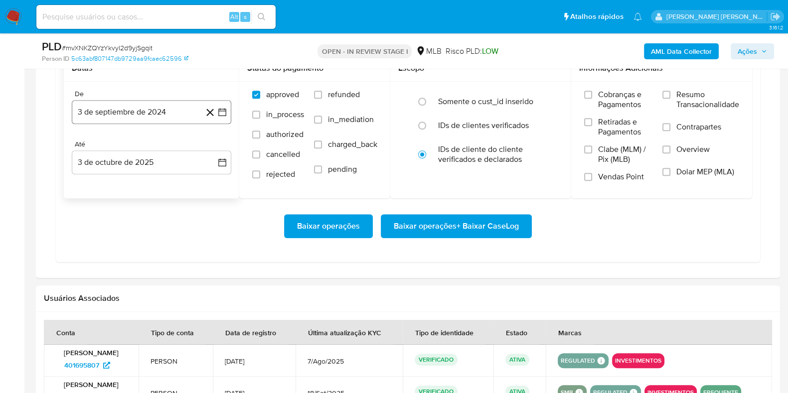
scroll to position [934, 0]
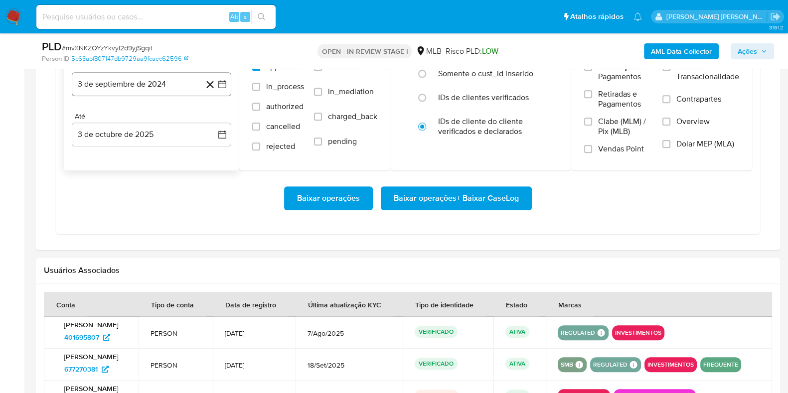
click at [139, 86] on button "3 de septiembre de 2024" at bounding box center [152, 84] width 160 height 24
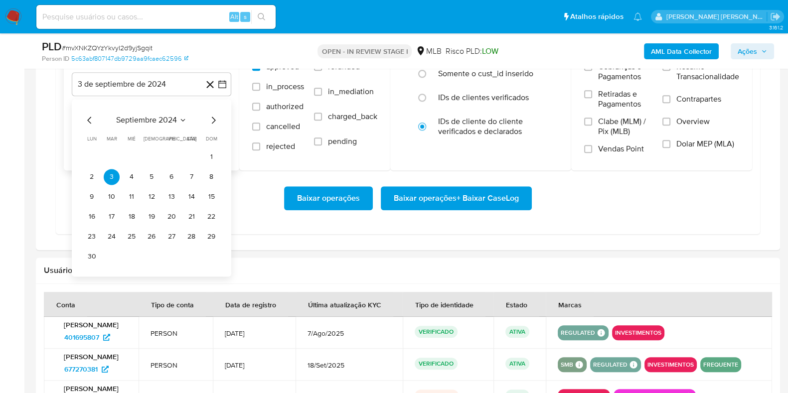
click at [212, 118] on icon "Mes siguiente" at bounding box center [213, 120] width 12 height 12
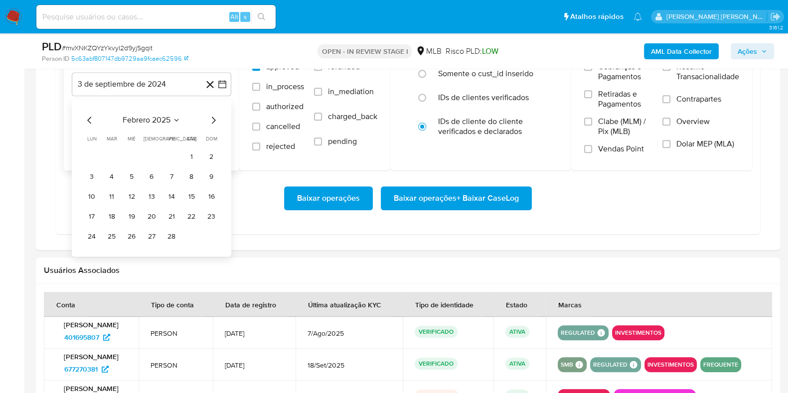
click at [212, 118] on icon "Mes siguiente" at bounding box center [213, 120] width 12 height 12
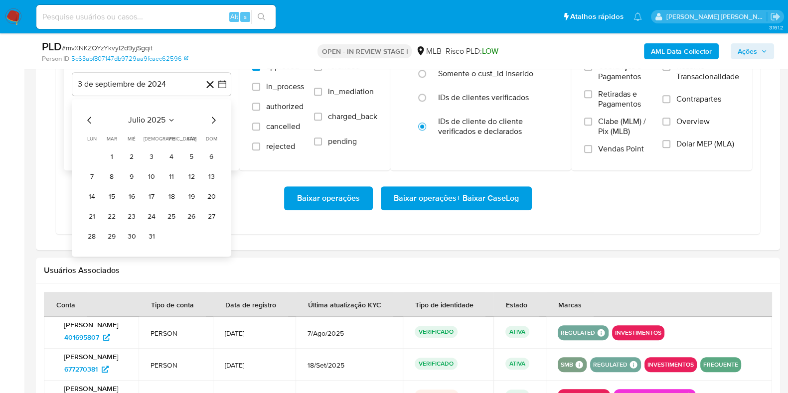
click at [212, 118] on icon "Mes siguiente" at bounding box center [213, 120] width 12 height 12
click at [173, 154] on button "1" at bounding box center [172, 157] width 16 height 16
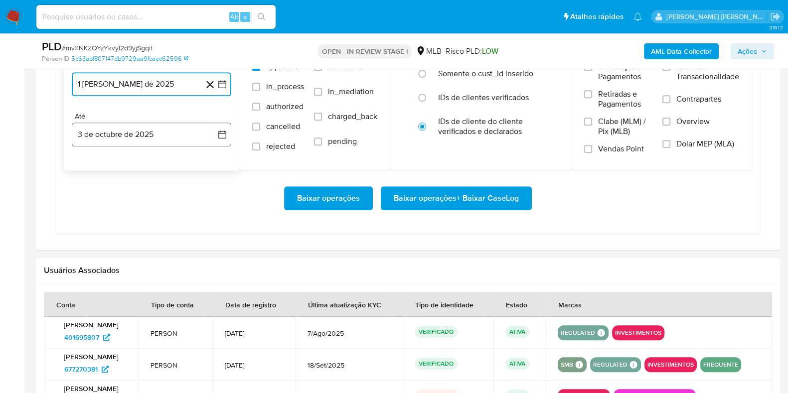
click at [157, 131] on button "3 de octubre de 2025" at bounding box center [152, 135] width 160 height 24
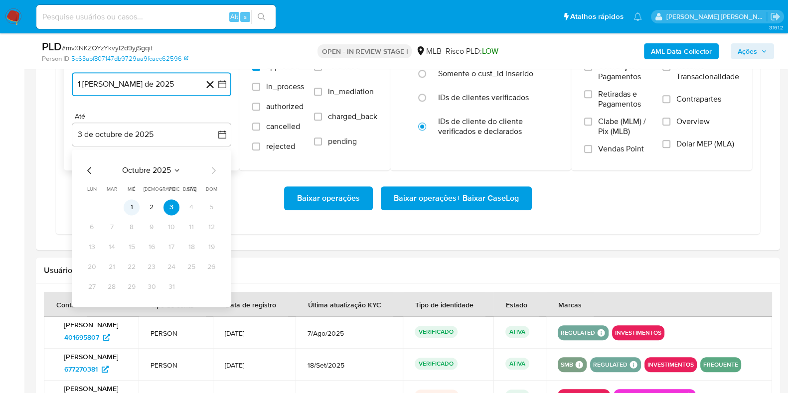
click at [132, 208] on button "1" at bounding box center [132, 207] width 16 height 16
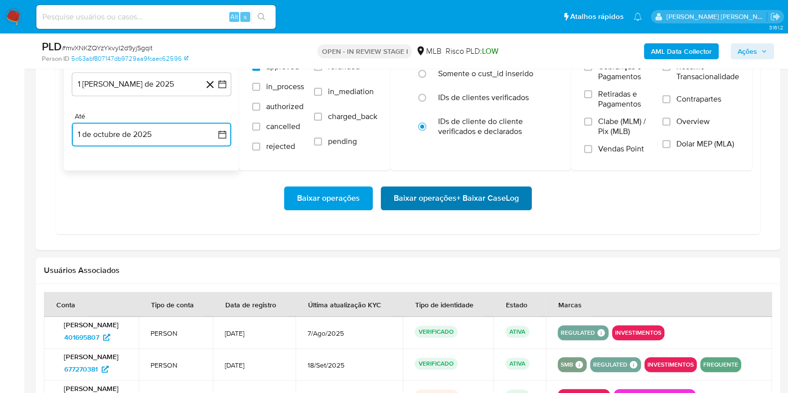
click at [423, 194] on span "Baixar operações + Baixar CaseLog" at bounding box center [456, 198] width 125 height 22
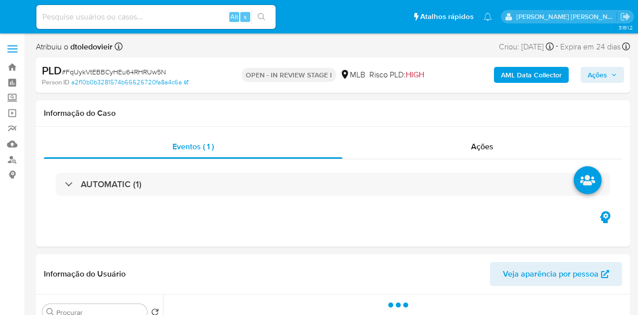
select select "10"
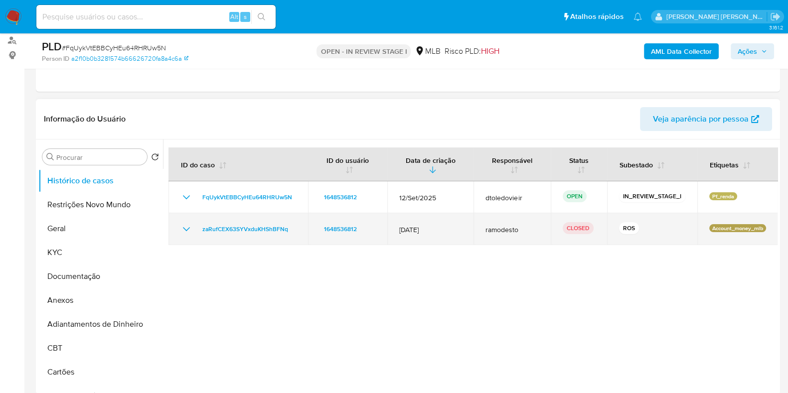
scroll to position [124, 0]
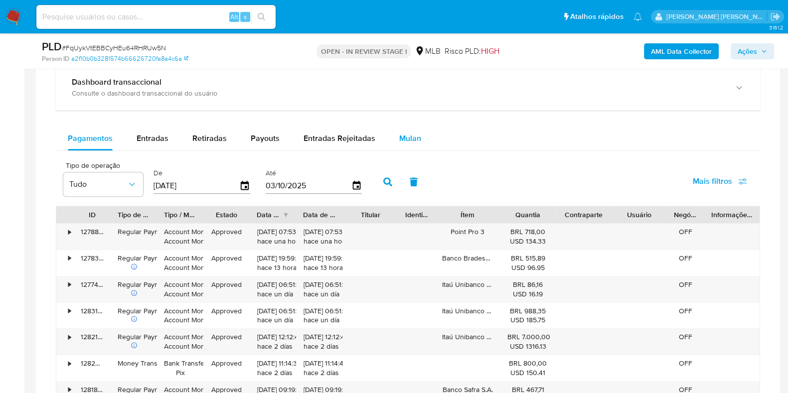
click at [415, 141] on span "Mulan" at bounding box center [410, 138] width 22 height 11
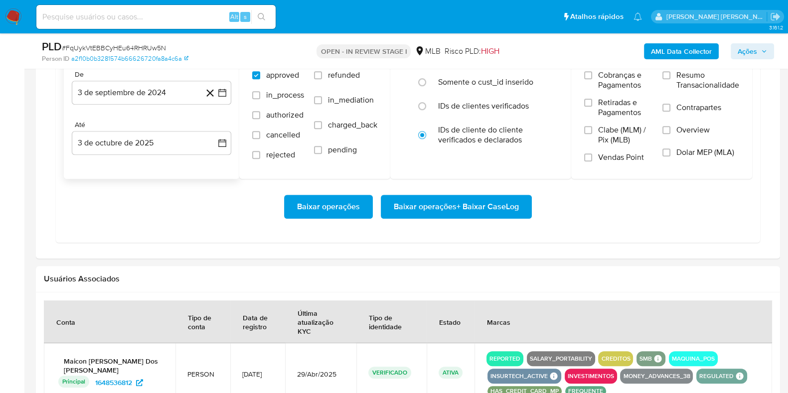
scroll to position [872, 0]
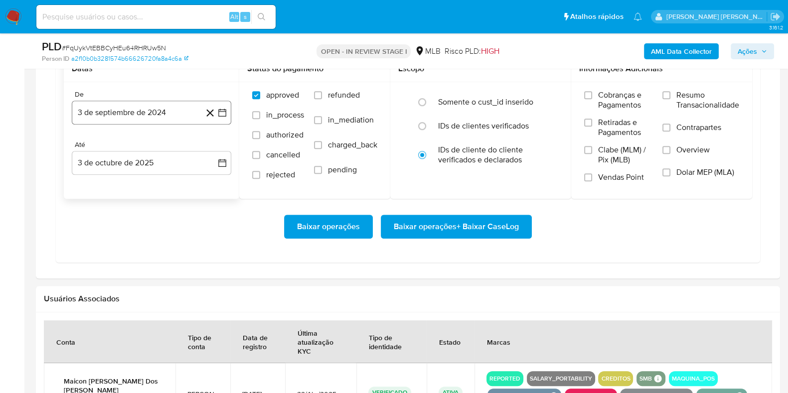
click at [130, 113] on button "3 de septiembre de 2024" at bounding box center [152, 113] width 160 height 24
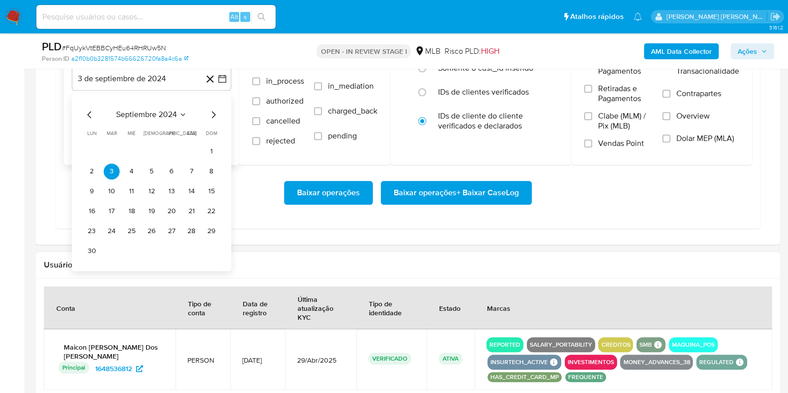
scroll to position [934, 0]
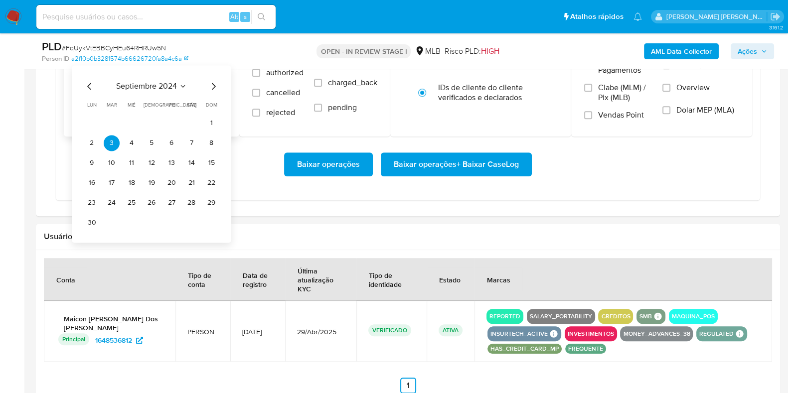
click at [213, 85] on icon "Mes siguiente" at bounding box center [213, 86] width 12 height 12
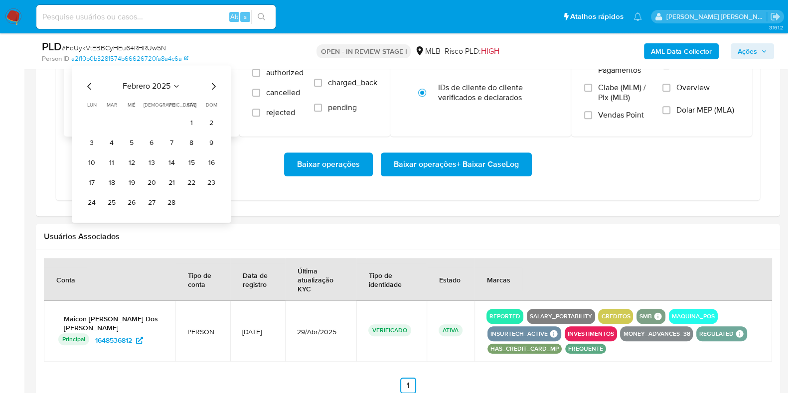
click at [213, 85] on icon "Mes siguiente" at bounding box center [213, 86] width 12 height 12
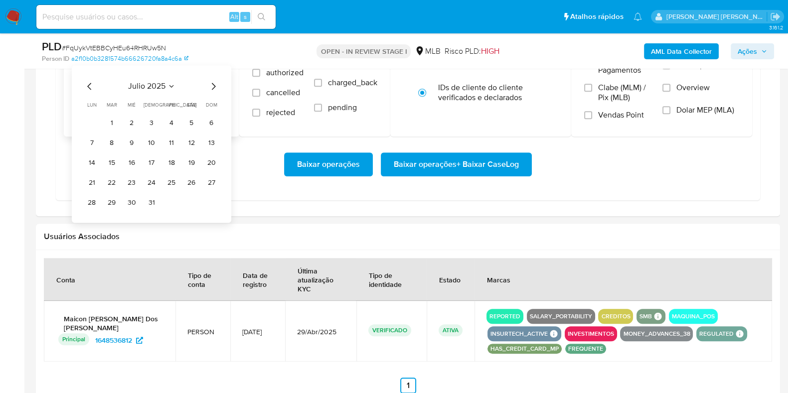
click at [213, 85] on icon "Mes siguiente" at bounding box center [213, 86] width 12 height 12
click at [174, 120] on button "1" at bounding box center [172, 123] width 16 height 16
click at [151, 95] on button "3 de octubre de 2025" at bounding box center [152, 101] width 160 height 24
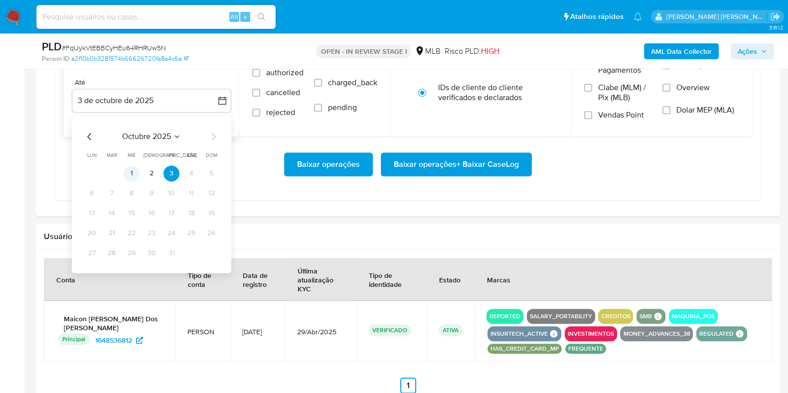
click at [135, 175] on button "1" at bounding box center [132, 174] width 16 height 16
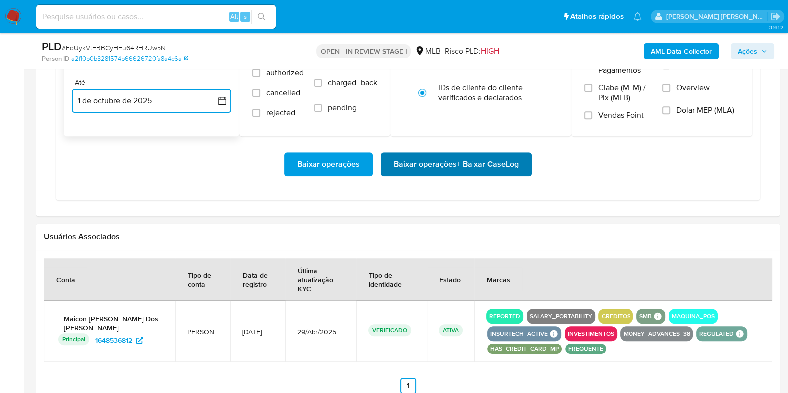
click at [470, 168] on span "Baixar operações + Baixar CaseLog" at bounding box center [456, 165] width 125 height 22
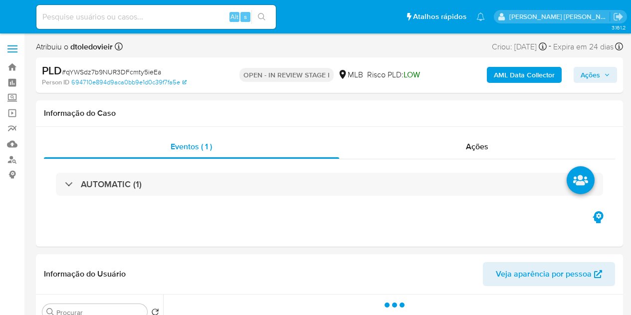
select select "10"
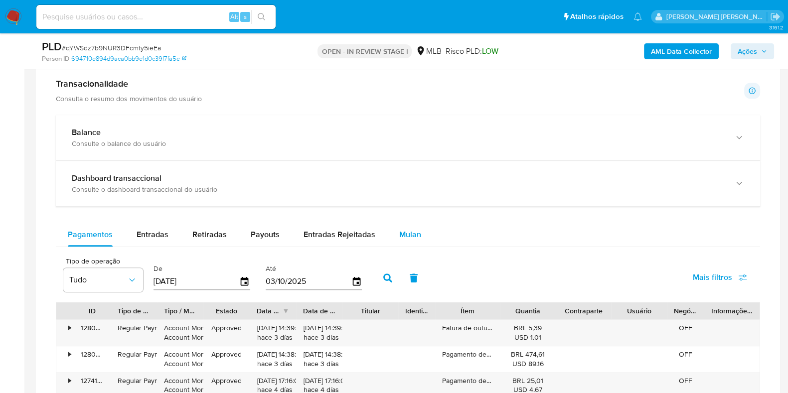
click at [407, 232] on span "Mulan" at bounding box center [410, 234] width 22 height 11
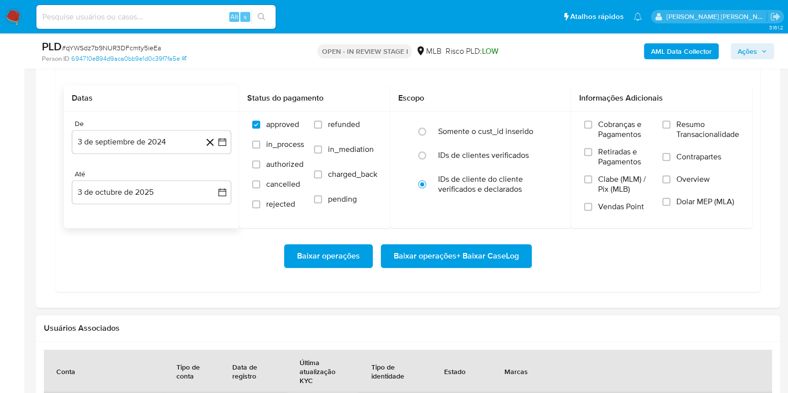
scroll to position [934, 0]
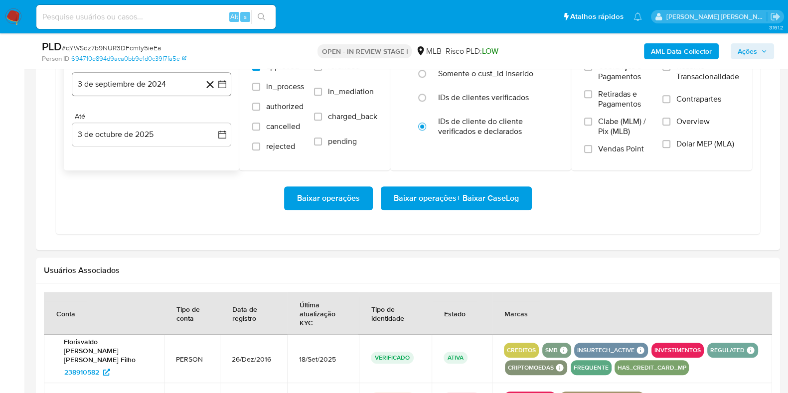
click at [159, 85] on button "3 de septiembre de 2024" at bounding box center [152, 84] width 160 height 24
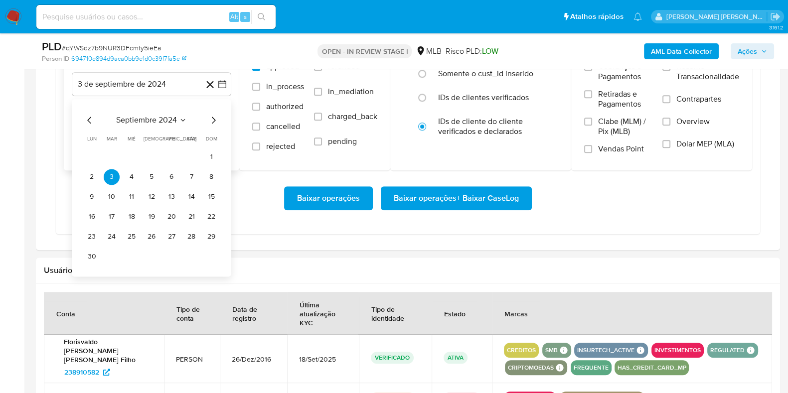
click at [215, 122] on icon "Mes siguiente" at bounding box center [213, 120] width 12 height 12
click at [213, 119] on icon "Mes siguiente" at bounding box center [213, 120] width 12 height 12
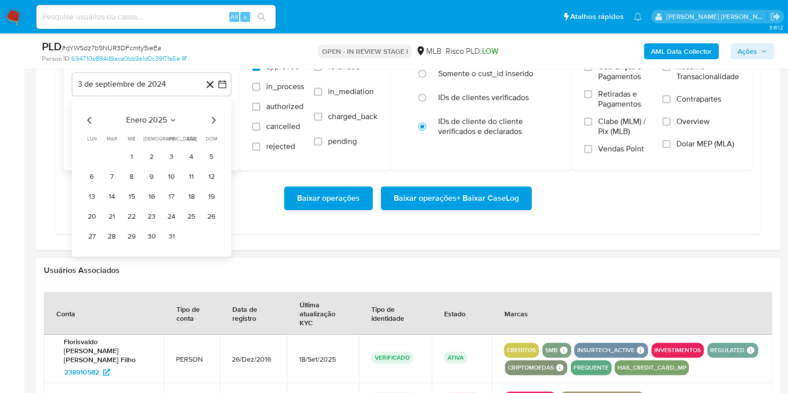
click at [213, 118] on icon "Mes siguiente" at bounding box center [213, 120] width 12 height 12
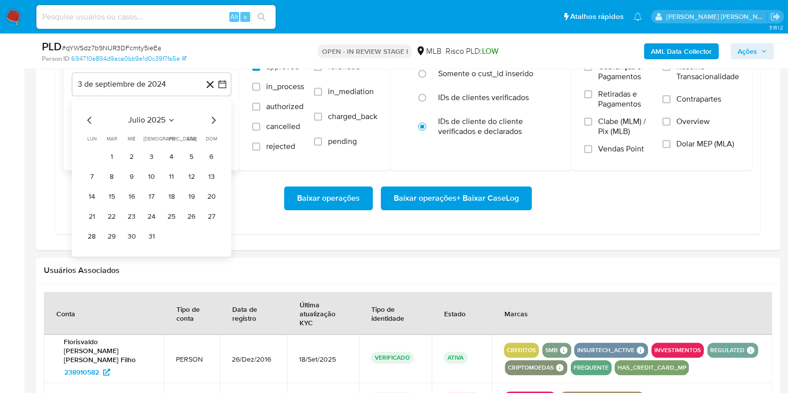
click at [213, 118] on icon "Mes siguiente" at bounding box center [213, 120] width 12 height 12
click at [87, 116] on icon "Mes anterior" at bounding box center [90, 120] width 12 height 12
click at [168, 149] on td "1" at bounding box center [172, 157] width 16 height 16
click at [155, 132] on div "agosto 2025 agosto 2025 lun lunes mar martes mié miércoles jue jueves vie viern…" at bounding box center [152, 179] width 136 height 131
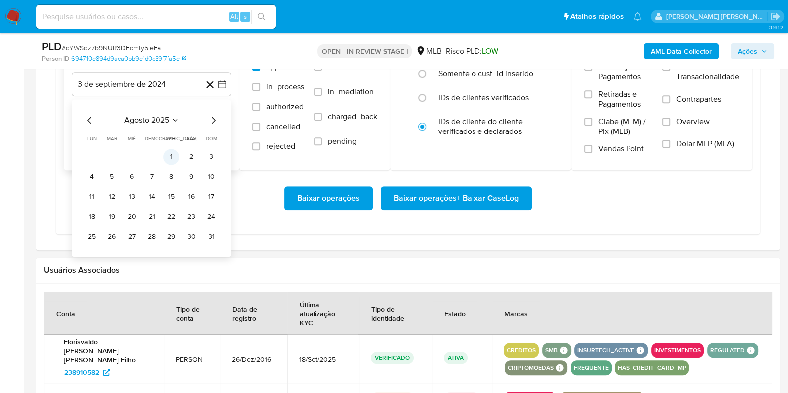
click at [171, 157] on button "1" at bounding box center [172, 157] width 16 height 16
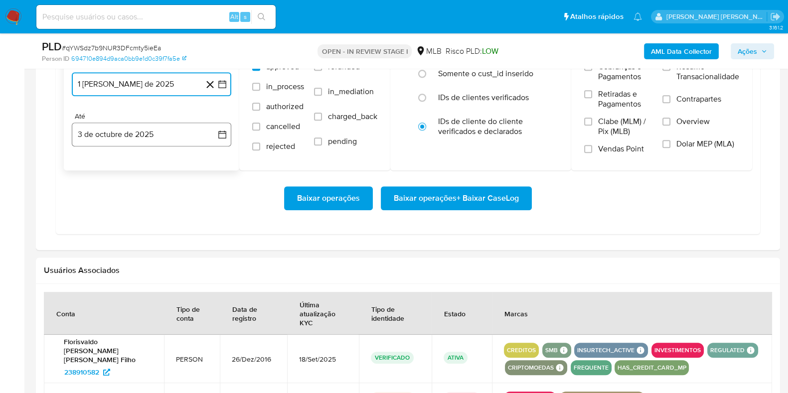
click at [162, 137] on button "3 de octubre de 2025" at bounding box center [152, 135] width 160 height 24
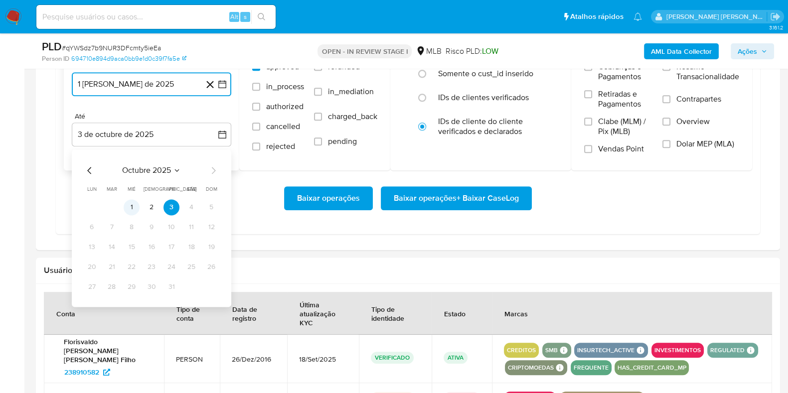
click at [133, 207] on button "1" at bounding box center [132, 207] width 16 height 16
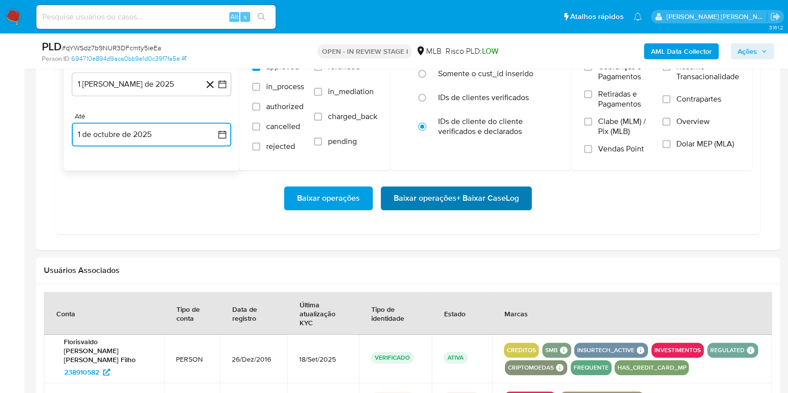
click at [425, 196] on span "Baixar operações + Baixar CaseLog" at bounding box center [456, 198] width 125 height 22
